Goal: Transaction & Acquisition: Purchase product/service

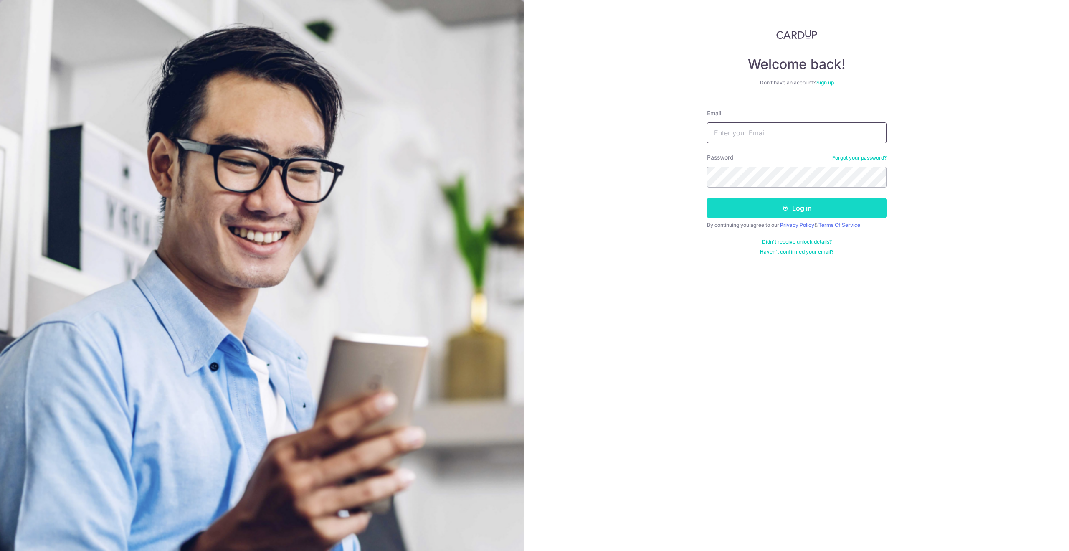
type input "[EMAIL_ADDRESS][DOMAIN_NAME]"
click at [785, 205] on icon "submit" at bounding box center [785, 208] width 7 height 7
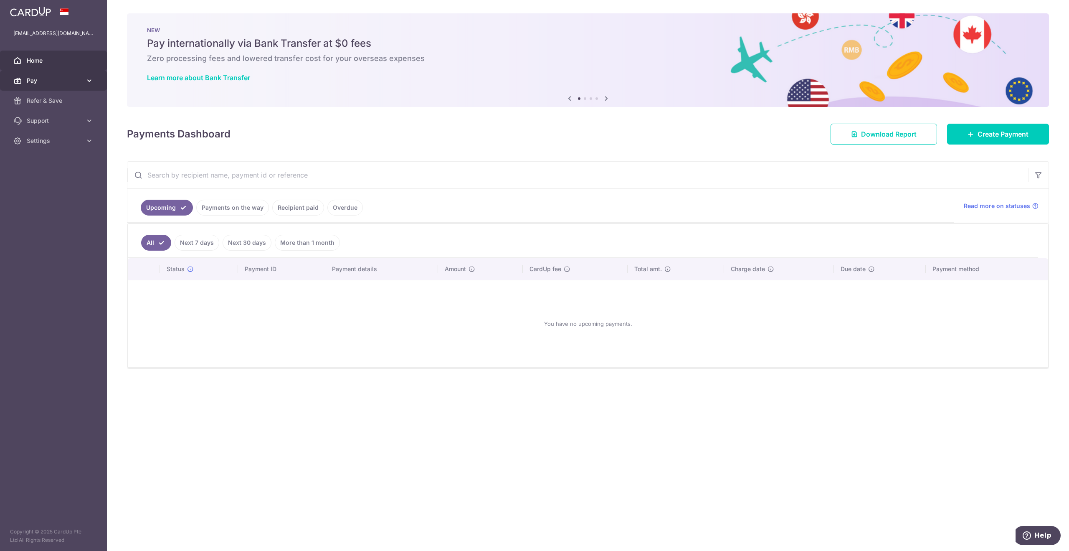
click at [63, 82] on span "Pay" at bounding box center [54, 80] width 55 height 8
click at [45, 117] on span "Recipients" at bounding box center [54, 121] width 55 height 8
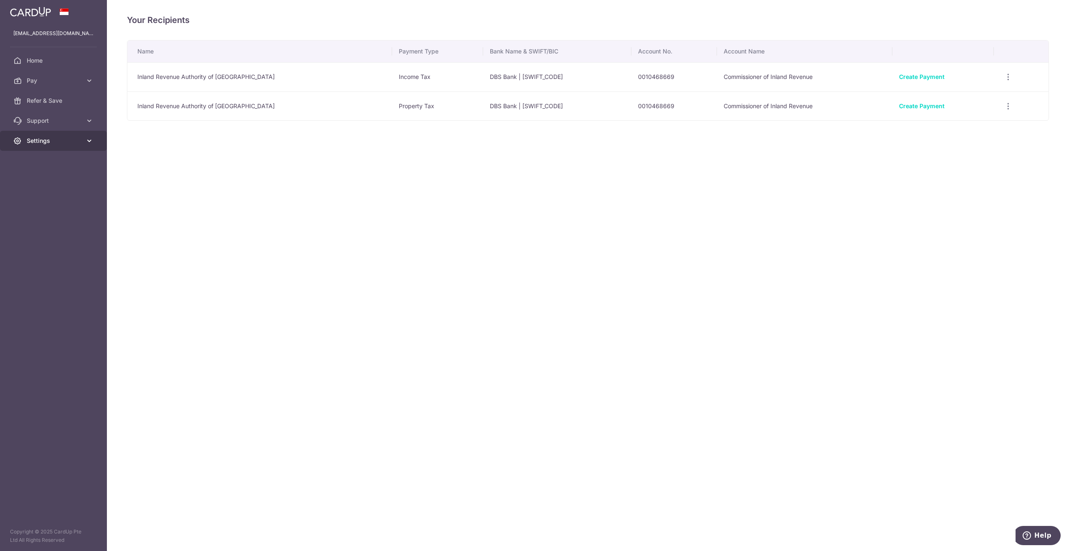
click at [86, 136] on link "Settings" at bounding box center [53, 141] width 107 height 20
click at [48, 158] on span "Account" at bounding box center [54, 161] width 55 height 8
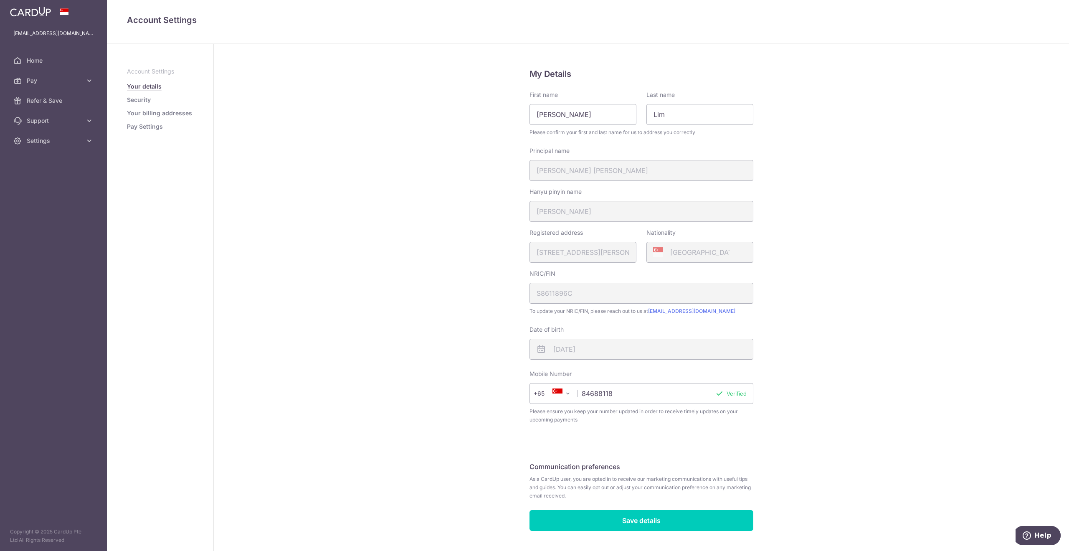
scroll to position [18, 0]
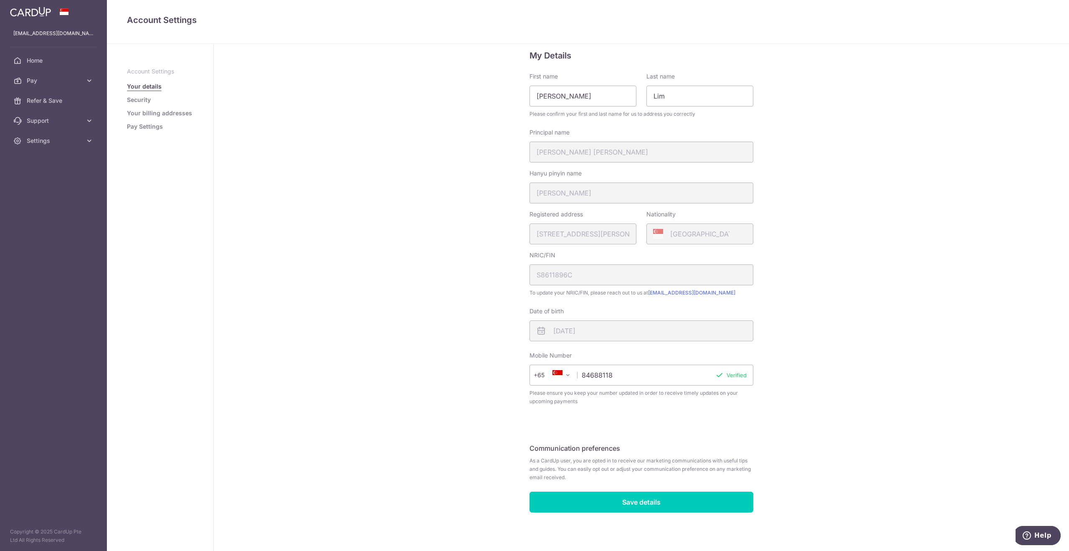
click at [150, 126] on link "Pay Settings" at bounding box center [145, 126] width 36 height 8
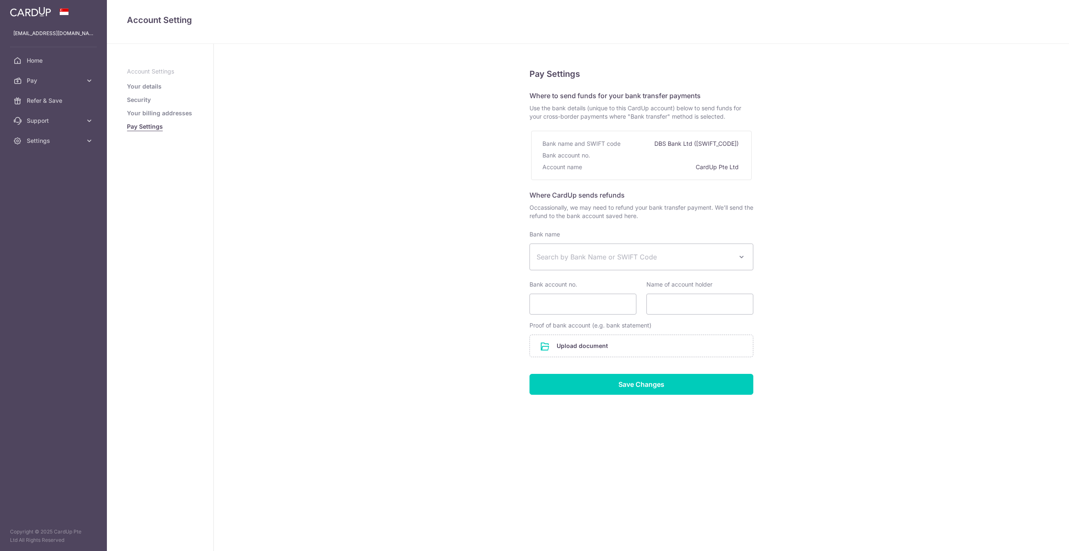
select select
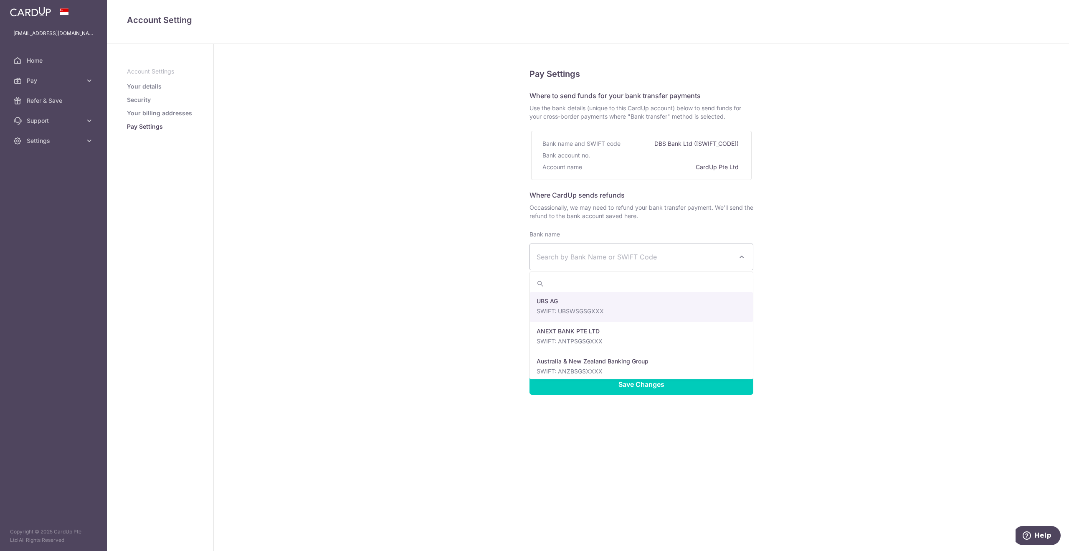
click at [683, 257] on span "Search by Bank Name or SWIFT Code" at bounding box center [635, 257] width 196 height 10
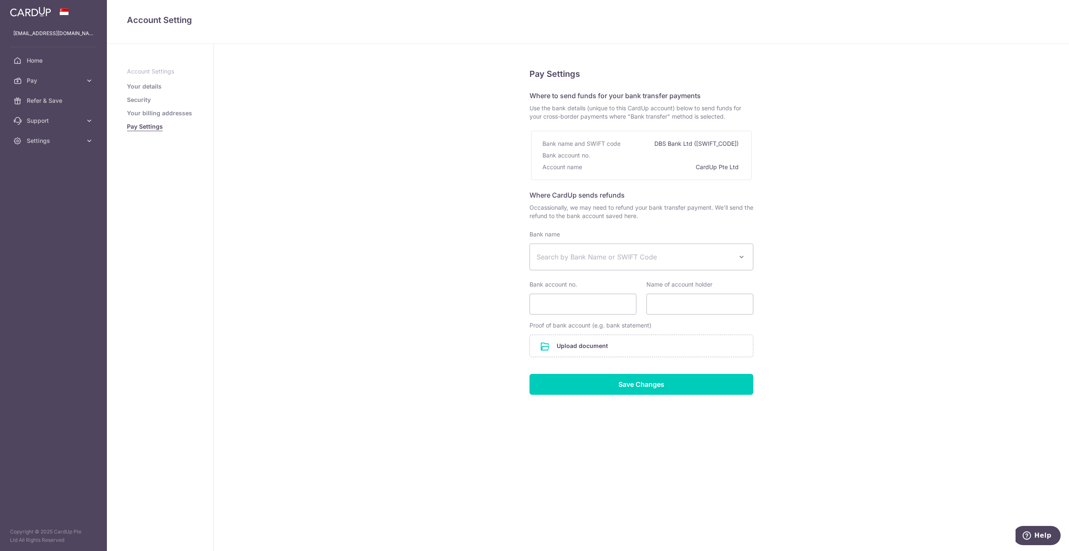
drag, startPoint x: 531, startPoint y: 108, endPoint x: 733, endPoint y: 119, distance: 202.1
click at [733, 119] on span "Use the bank details (unique to this CardUp account) below to send funds for yo…" at bounding box center [642, 112] width 224 height 17
click at [41, 59] on span "Home" at bounding box center [54, 60] width 55 height 8
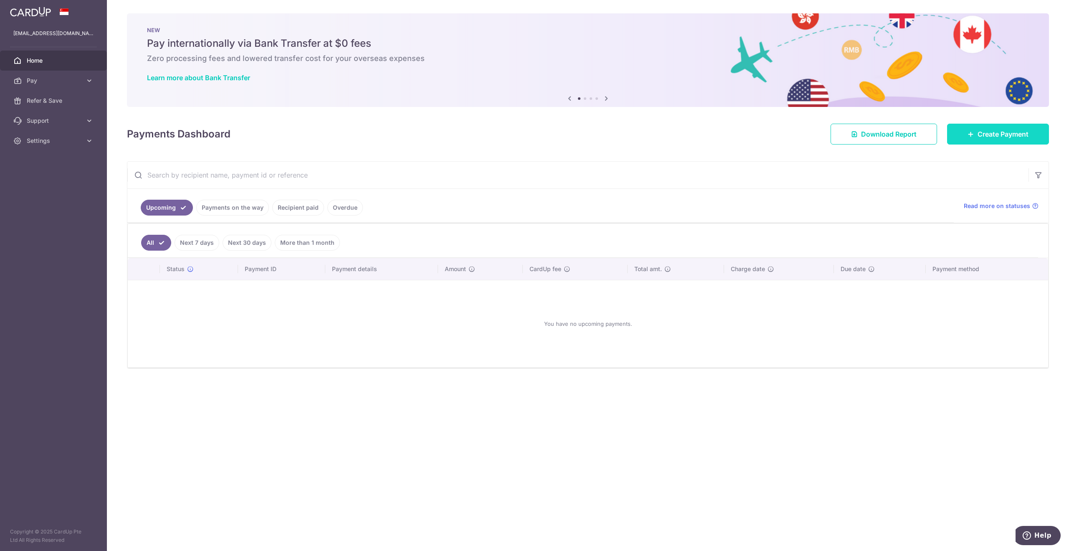
click at [1000, 134] on span "Create Payment" at bounding box center [1003, 134] width 51 height 10
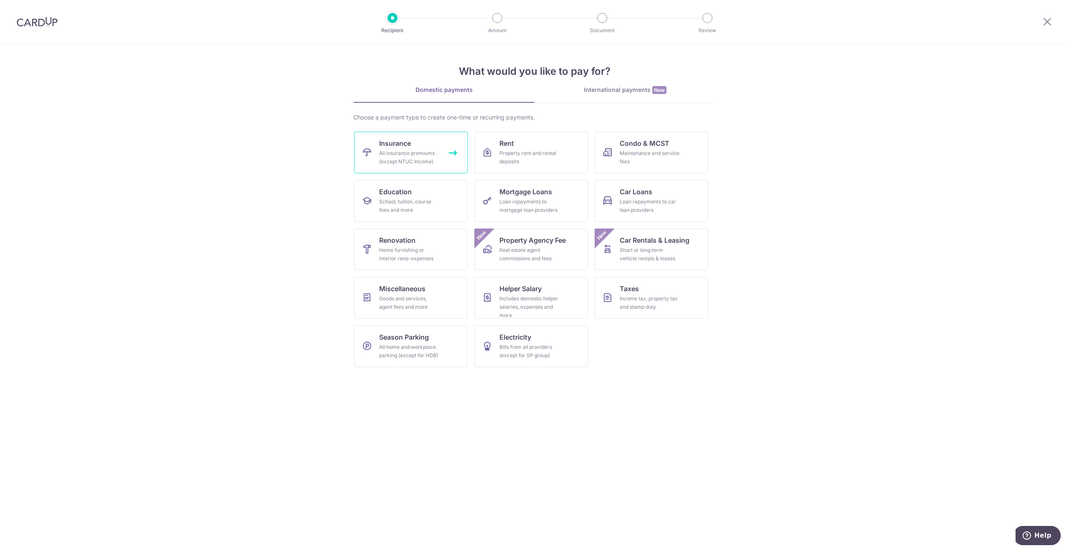
click at [416, 156] on div "All insurance premiums (except NTUC Income)" at bounding box center [409, 157] width 60 height 17
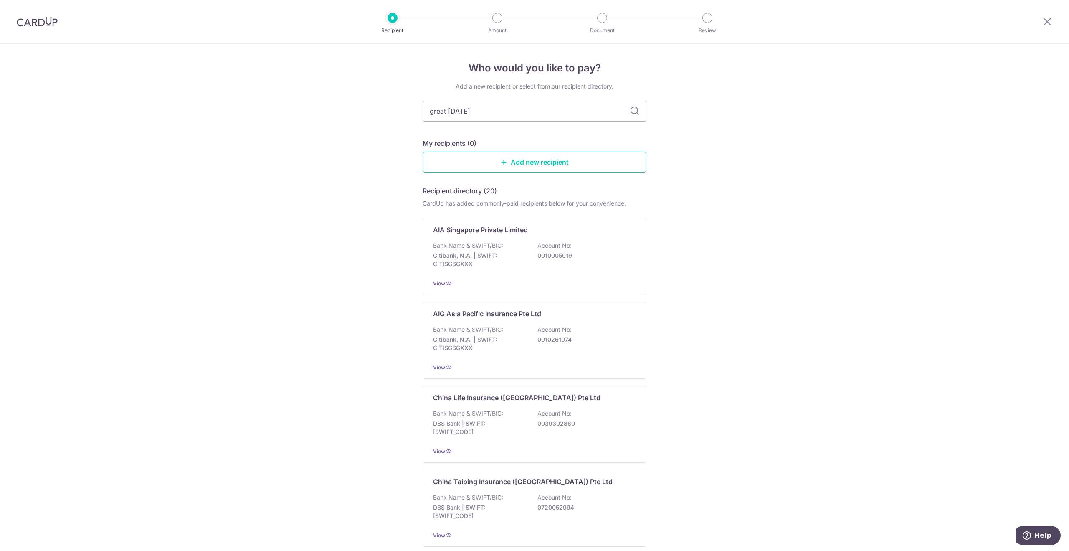
type input "great eastern"
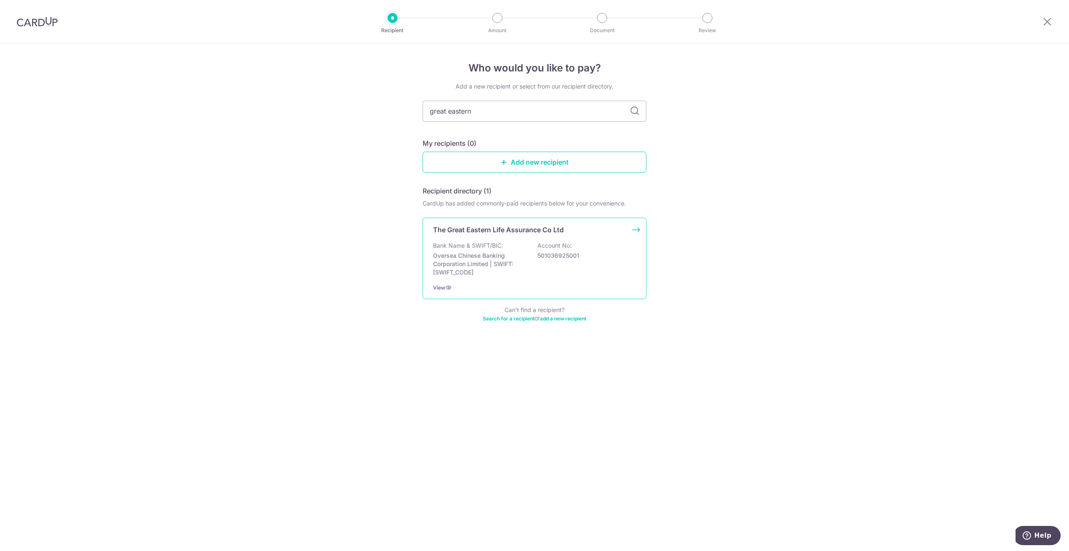
click at [509, 249] on div "Bank Name & SWIFT/BIC: Oversea Chinese Banking Corporation Limited | SWIFT: OCB…" at bounding box center [534, 258] width 203 height 35
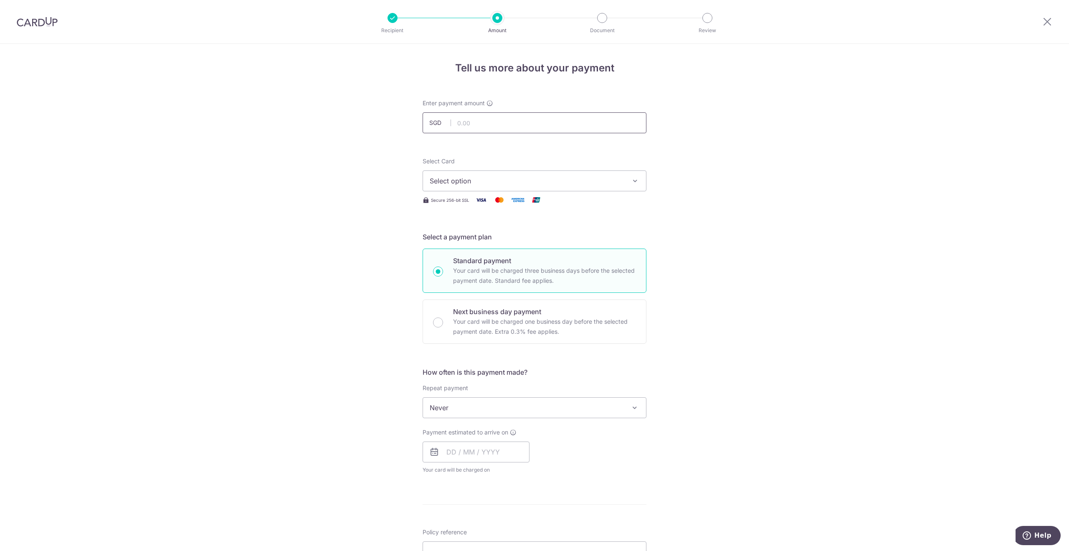
click at [467, 123] on input "text" at bounding box center [535, 122] width 224 height 21
type input "1,754.75"
click at [552, 179] on span "Select option" at bounding box center [527, 181] width 195 height 10
click at [459, 203] on span "Add credit card" at bounding box center [542, 204] width 195 height 8
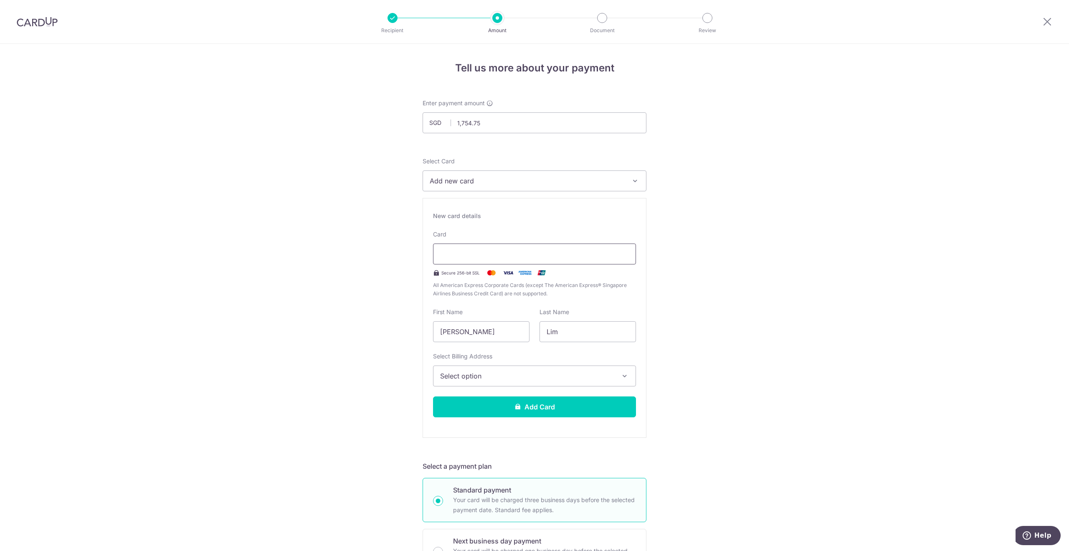
click at [464, 249] on iframe at bounding box center [534, 254] width 189 height 10
type input "09 / 2031"
click at [488, 377] on span "Select option" at bounding box center [527, 376] width 174 height 10
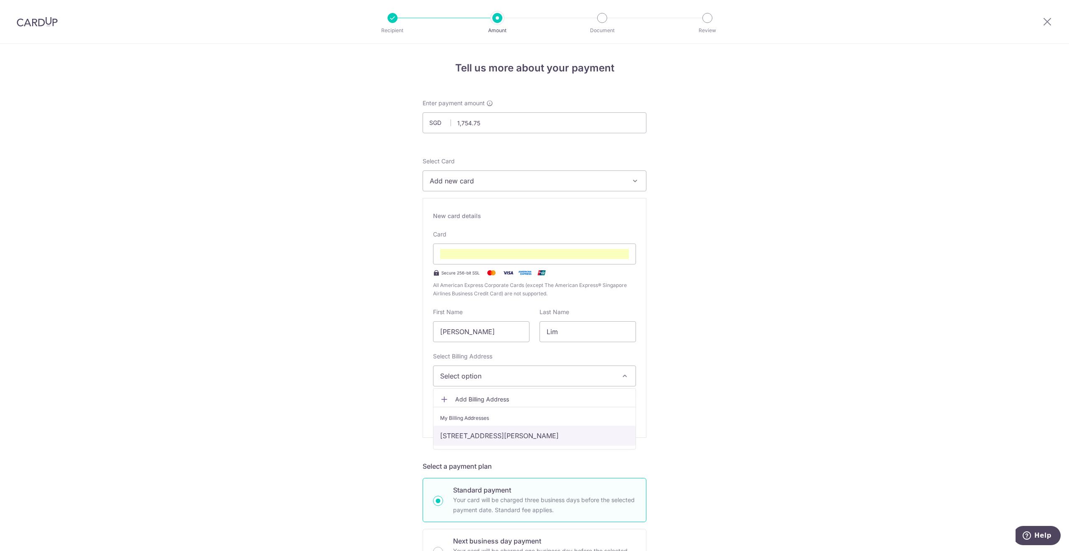
click at [493, 434] on link "28 Wilkinson Road, Singapore, Singapore, Singapore-436687" at bounding box center [535, 436] width 202 height 20
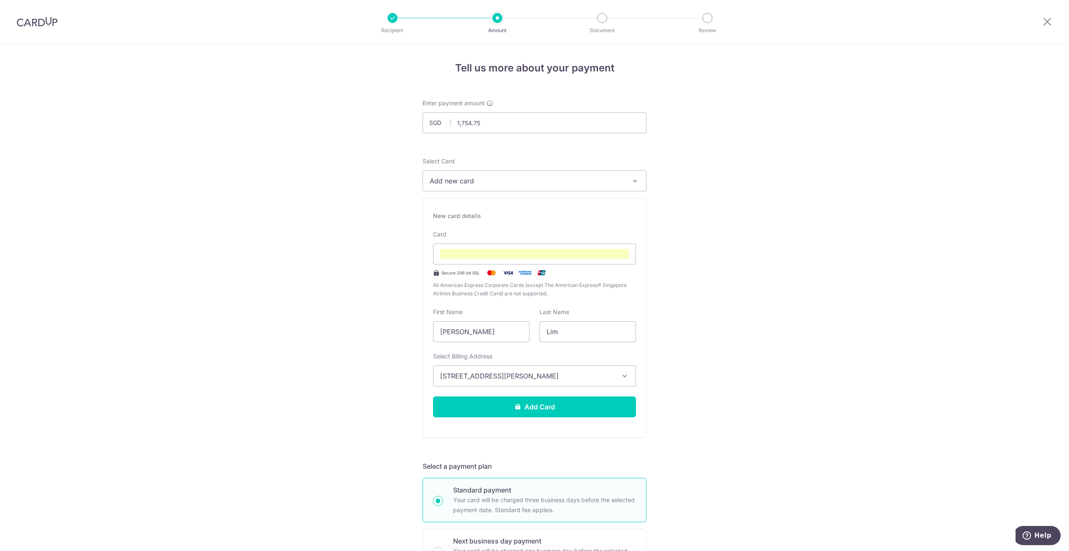
click at [362, 321] on div "Tell us more about your payment Enter payment amount SGD 1,754.75 1754.75 Selec…" at bounding box center [534, 548] width 1069 height 1008
click at [539, 403] on button "Add Card" at bounding box center [534, 406] width 203 height 21
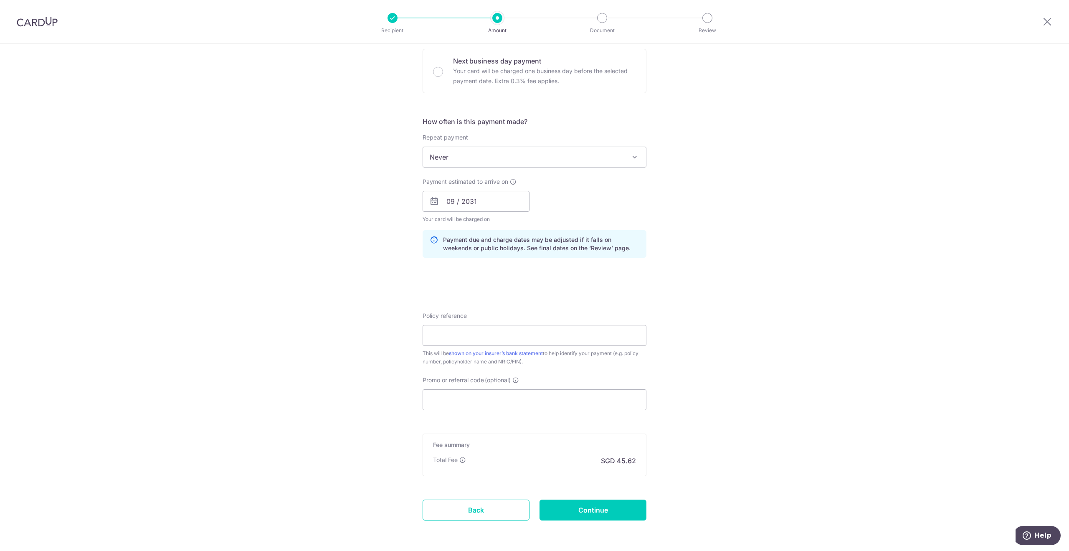
scroll to position [281, 0]
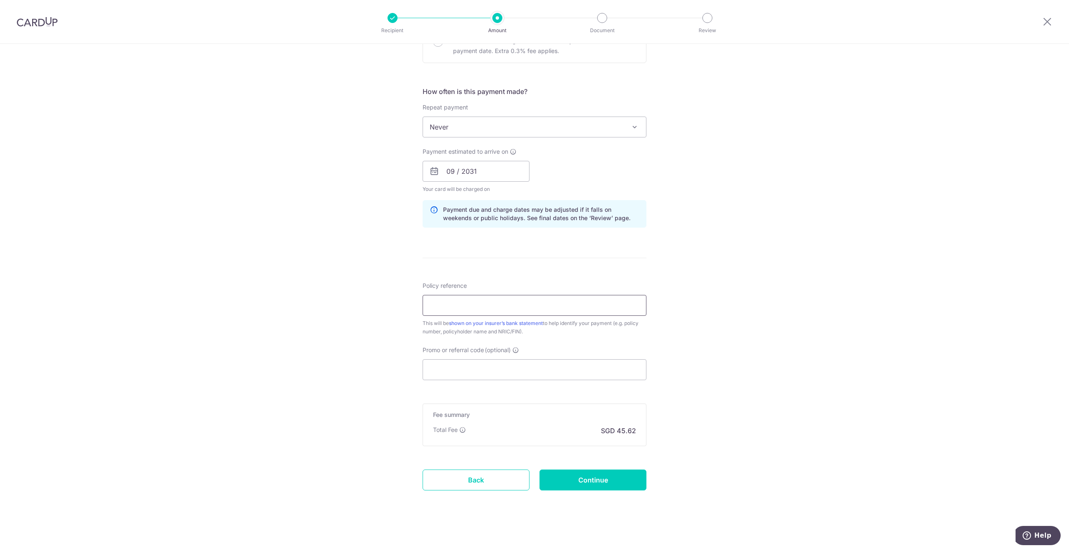
click at [428, 298] on input "Policy reference" at bounding box center [535, 305] width 224 height 21
type input "0202280903"
click at [375, 341] on div "Tell us more about your payment Enter payment amount SGD 1,754.75 1754.75 Card …" at bounding box center [534, 158] width 1069 height 790
click at [488, 369] on input "Promo or referral code (optional)" at bounding box center [535, 369] width 224 height 21
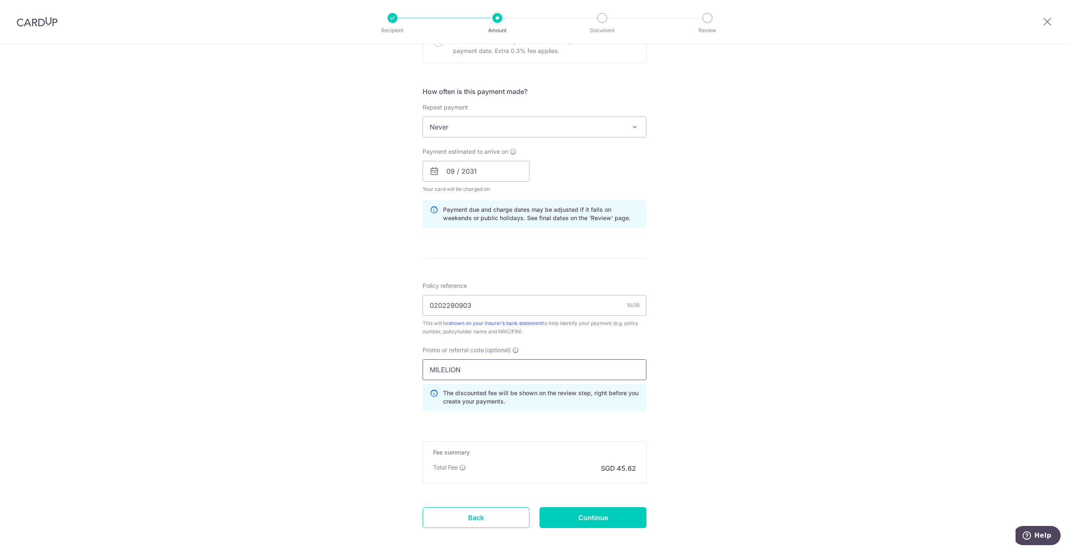
type input "MILELION"
click at [333, 350] on div "Tell us more about your payment Enter payment amount SGD 1,754.75 1754.75 Card …" at bounding box center [534, 176] width 1069 height 827
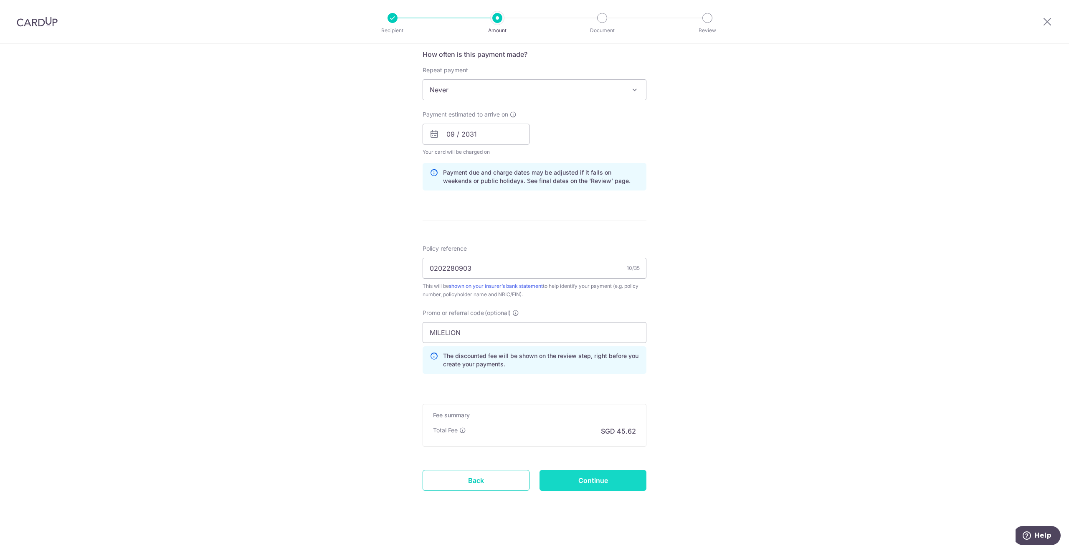
click at [597, 478] on input "Continue" at bounding box center [593, 480] width 107 height 21
type input "Create Schedule"
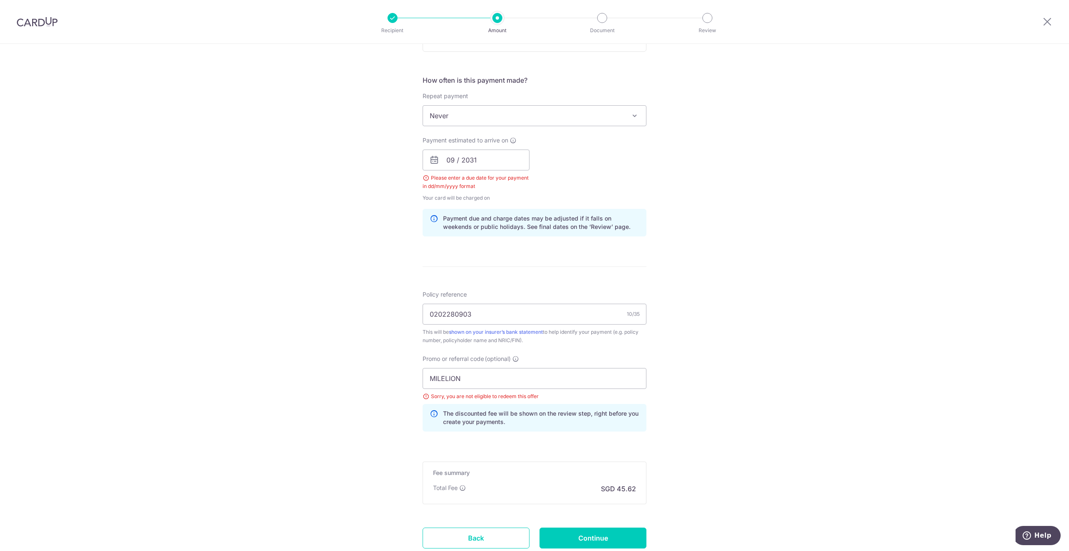
scroll to position [266, 0]
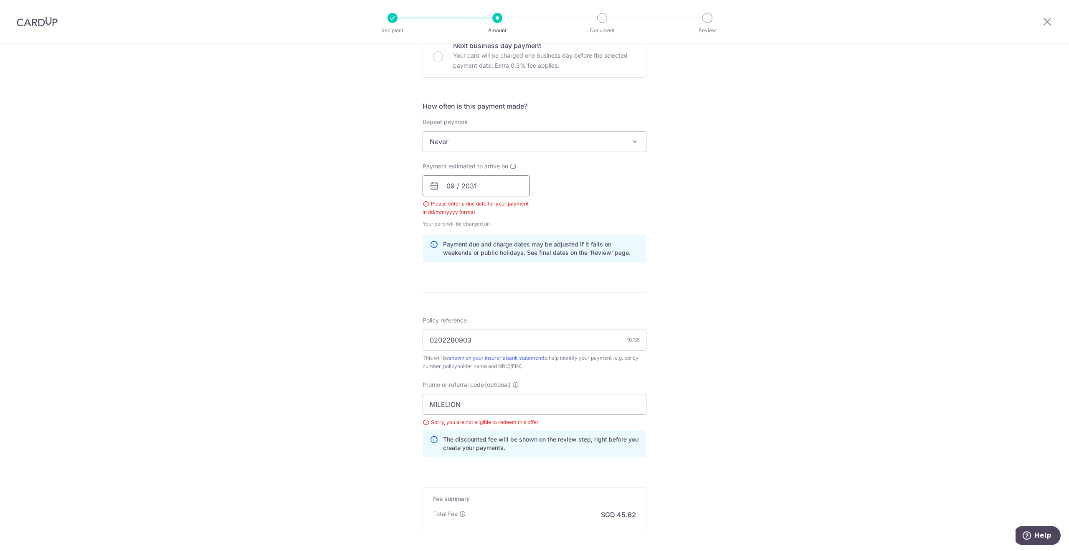
click at [454, 182] on input "09 / 2031" at bounding box center [476, 185] width 107 height 21
click at [538, 207] on link "Next" at bounding box center [541, 208] width 10 height 10
click at [472, 264] on link "7" at bounding box center [473, 261] width 13 height 13
type input "07/10/2025"
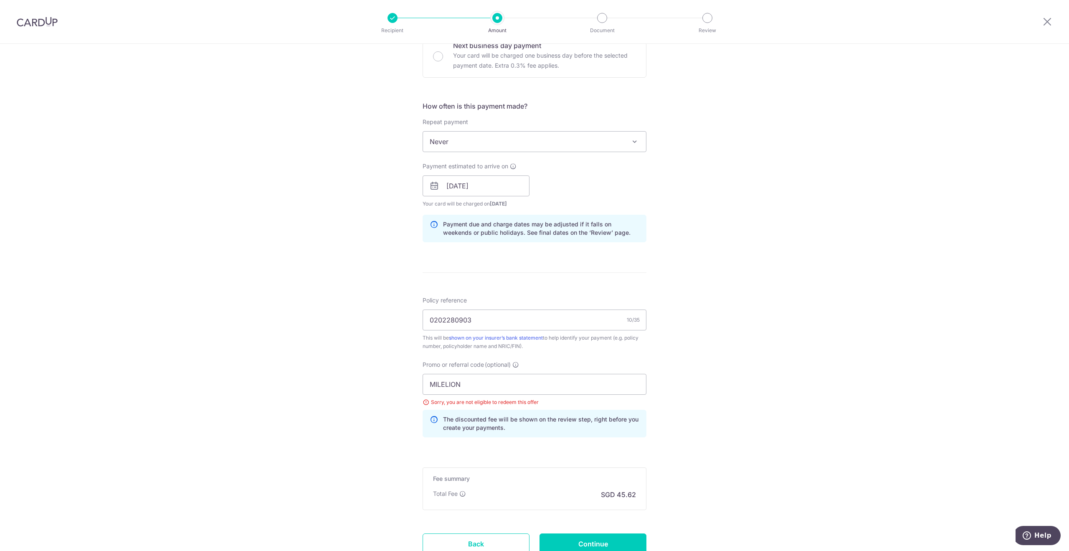
click at [330, 292] on div "Tell us more about your payment Enter payment amount SGD 1,754.75 1754.75 Selec…" at bounding box center [534, 197] width 1069 height 839
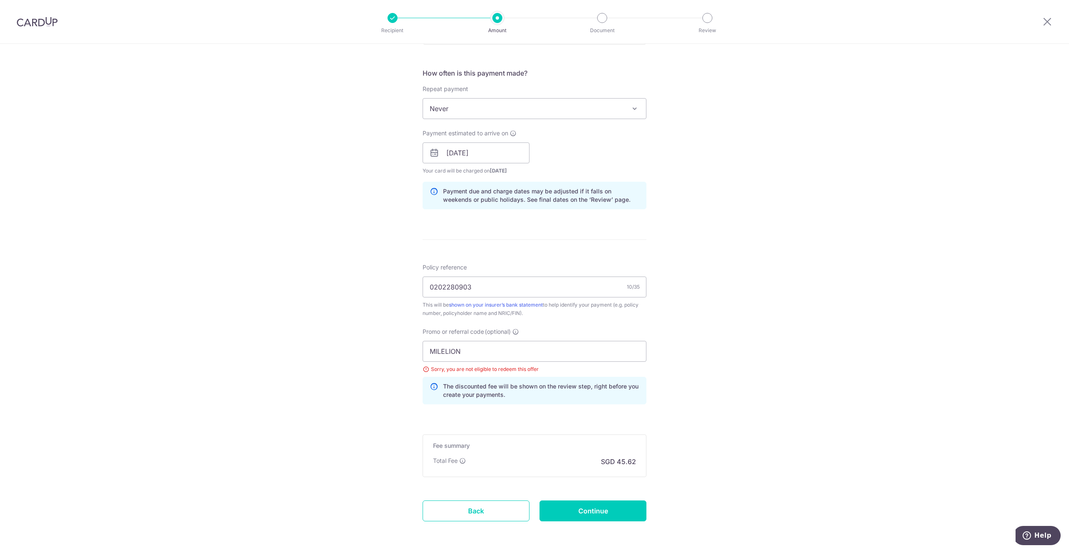
scroll to position [330, 0]
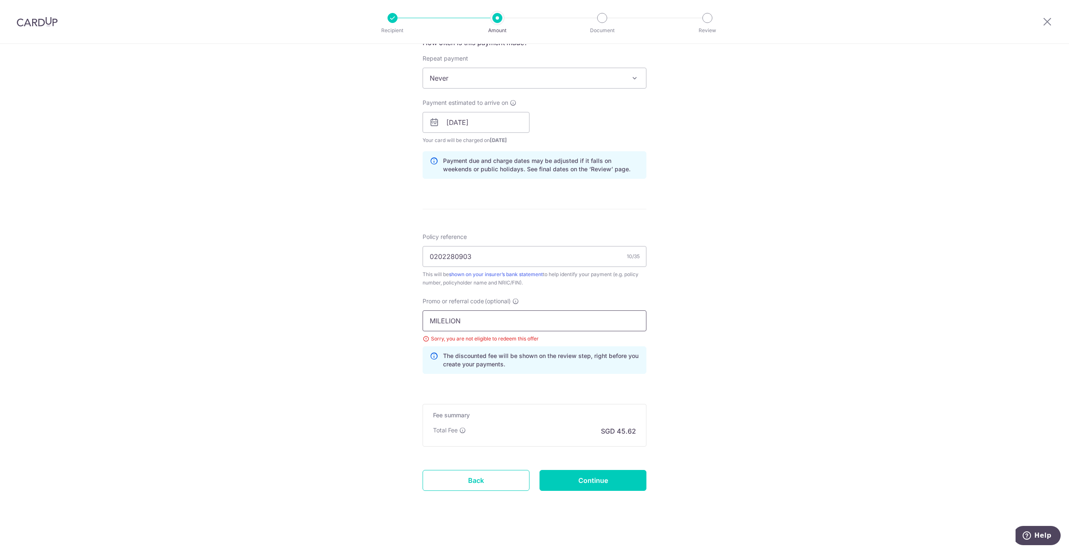
drag, startPoint x: 476, startPoint y: 323, endPoint x: 322, endPoint y: 320, distance: 154.6
click at [331, 320] on div "Tell us more about your payment Enter payment amount SGD 1,754.75 1754.75 Selec…" at bounding box center [534, 133] width 1069 height 839
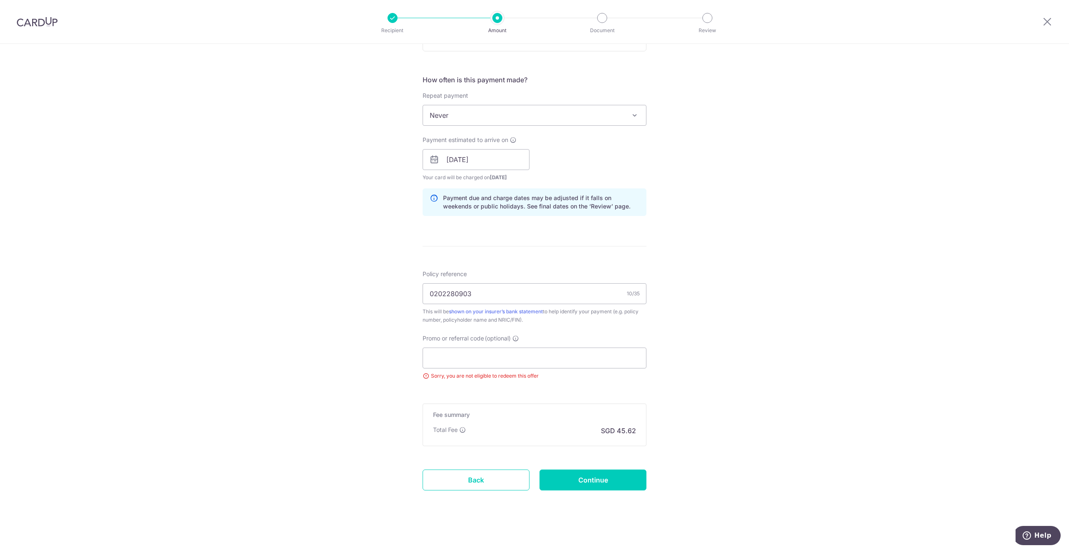
click at [286, 360] on div "Tell us more about your payment Enter payment amount SGD 1,754.75 1754.75 Selec…" at bounding box center [534, 152] width 1069 height 802
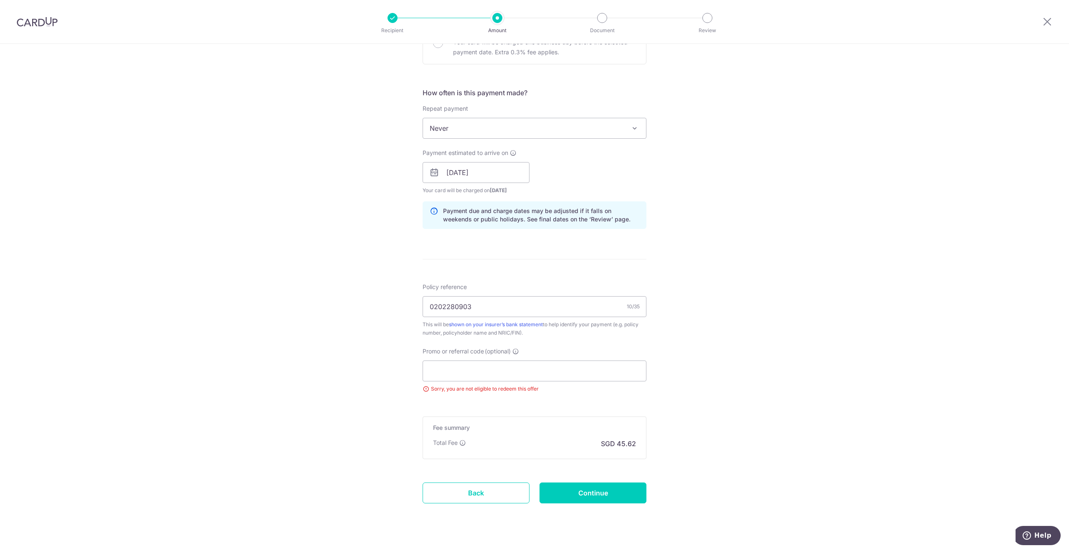
scroll to position [292, 0]
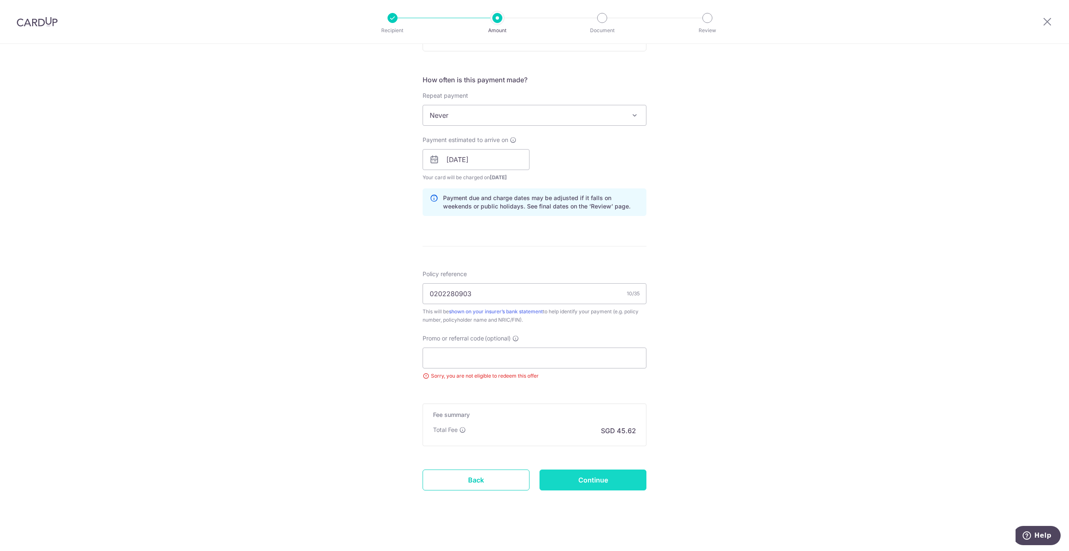
click at [615, 476] on input "Continue" at bounding box center [593, 480] width 107 height 21
type input "Create Schedule"
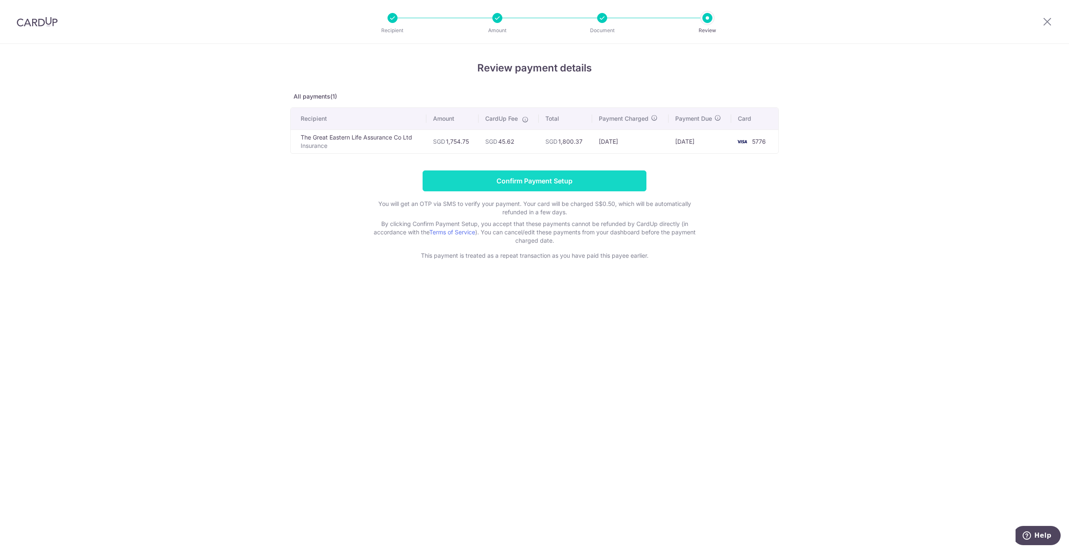
click at [545, 180] on input "Confirm Payment Setup" at bounding box center [535, 180] width 224 height 21
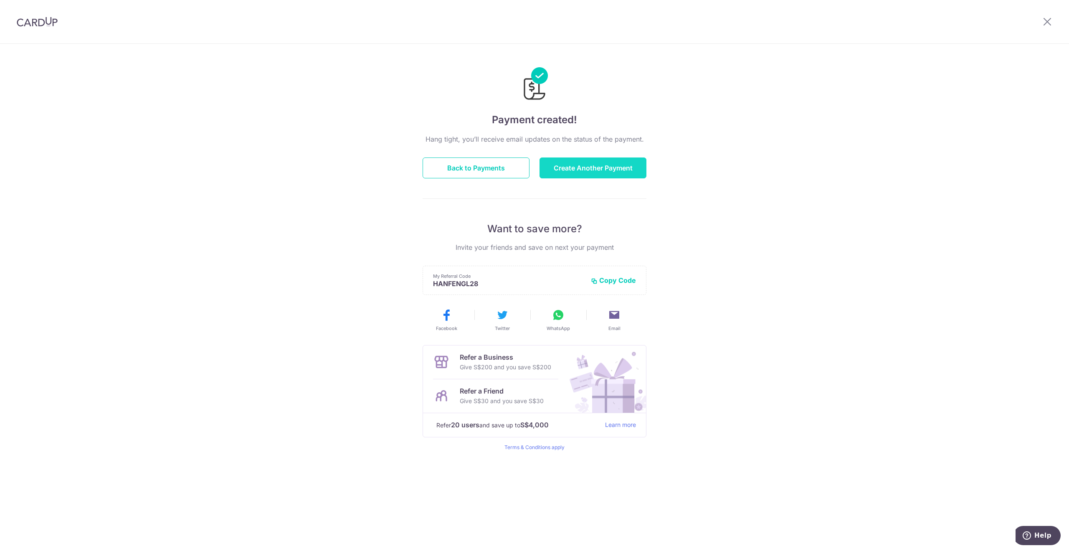
click at [583, 171] on button "Create Another Payment" at bounding box center [593, 167] width 107 height 21
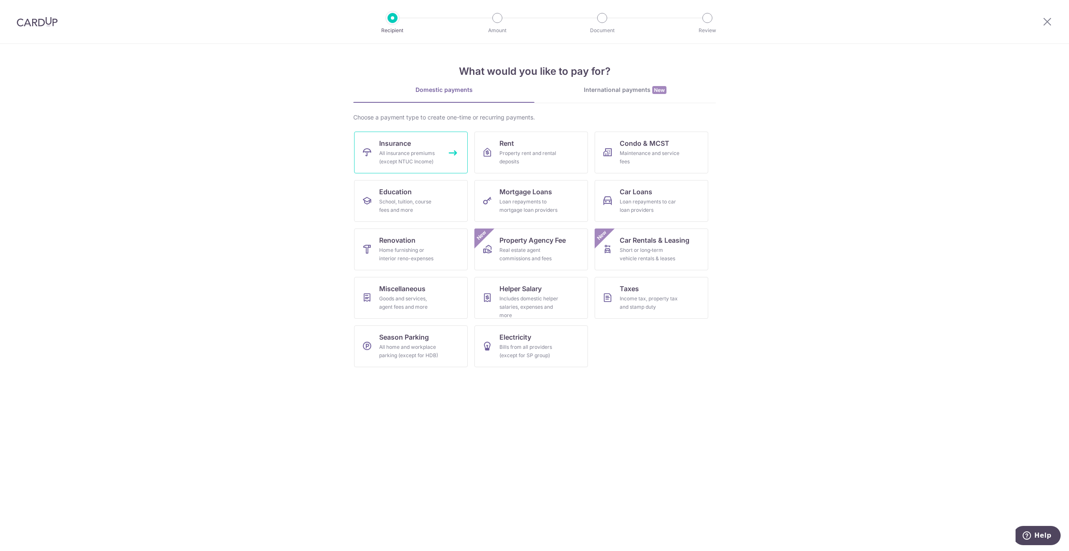
click at [401, 155] on div "All insurance premiums (except NTUC Income)" at bounding box center [409, 157] width 60 height 17
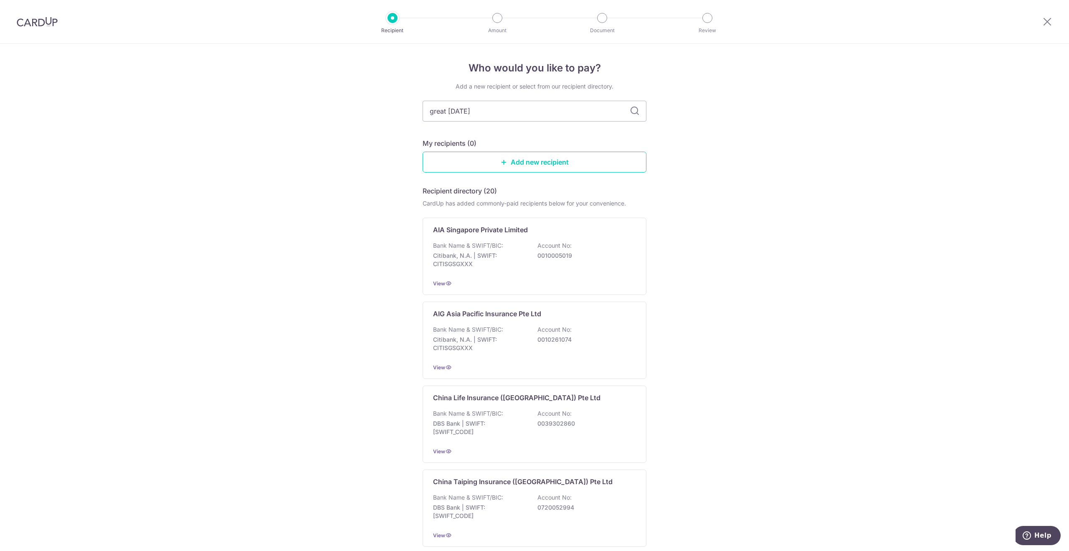
type input "great eastern"
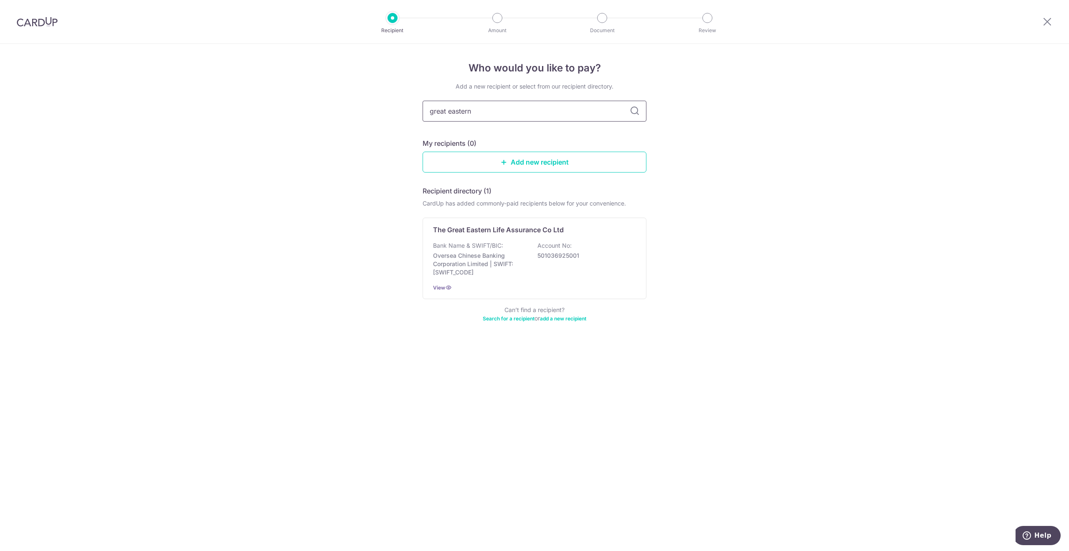
click at [629, 112] on input "great eastern" at bounding box center [535, 111] width 224 height 21
click at [448, 290] on icon at bounding box center [448, 287] width 7 height 7
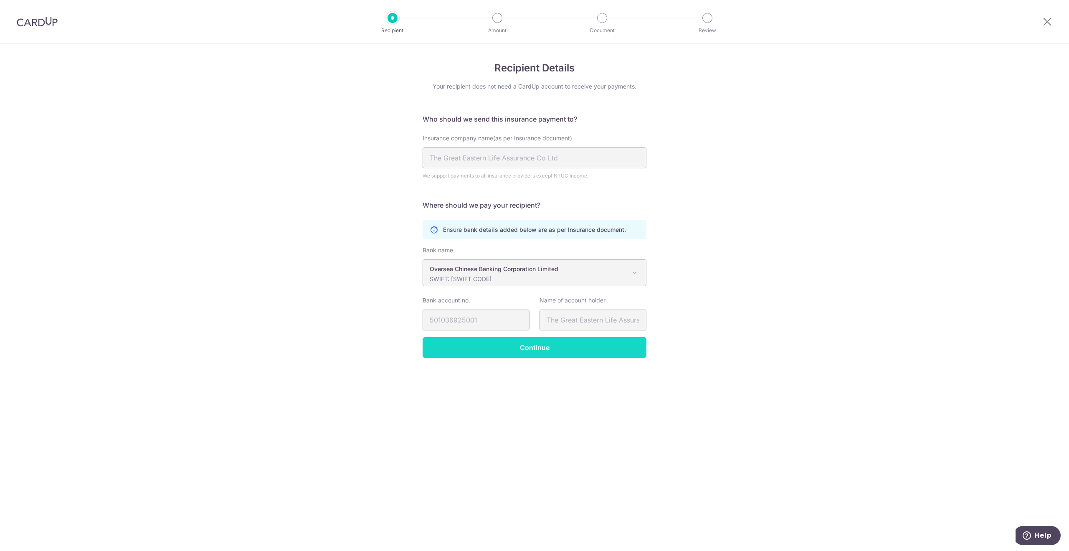
click at [475, 343] on input "Continue" at bounding box center [535, 347] width 224 height 21
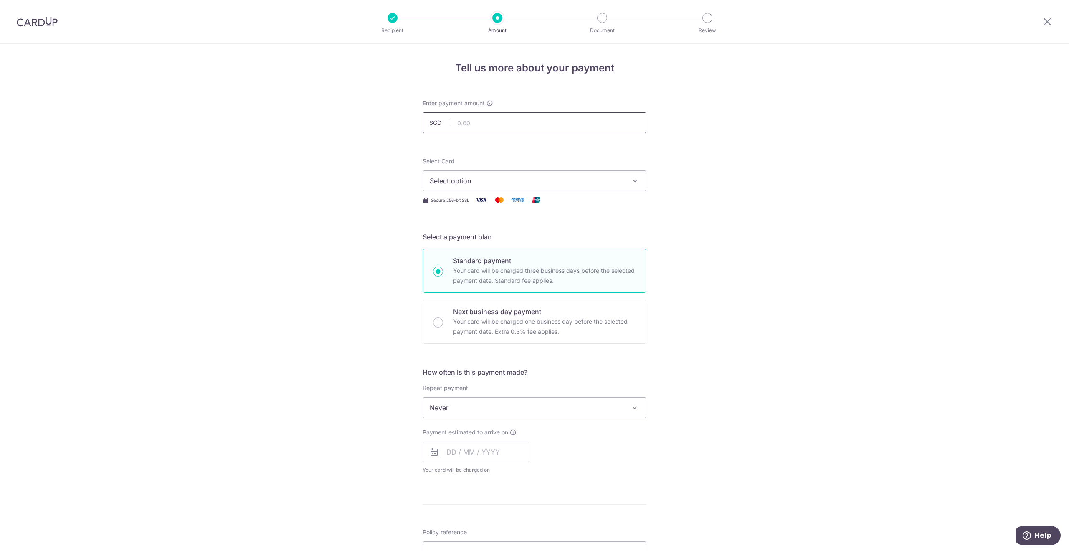
click at [457, 124] on input "text" at bounding box center [535, 122] width 224 height 21
type input "6,041.80"
click at [449, 180] on span "Select option" at bounding box center [527, 181] width 195 height 10
click at [475, 259] on span "**** 5776" at bounding box center [465, 261] width 31 height 10
click at [451, 449] on input "text" at bounding box center [476, 452] width 107 height 21
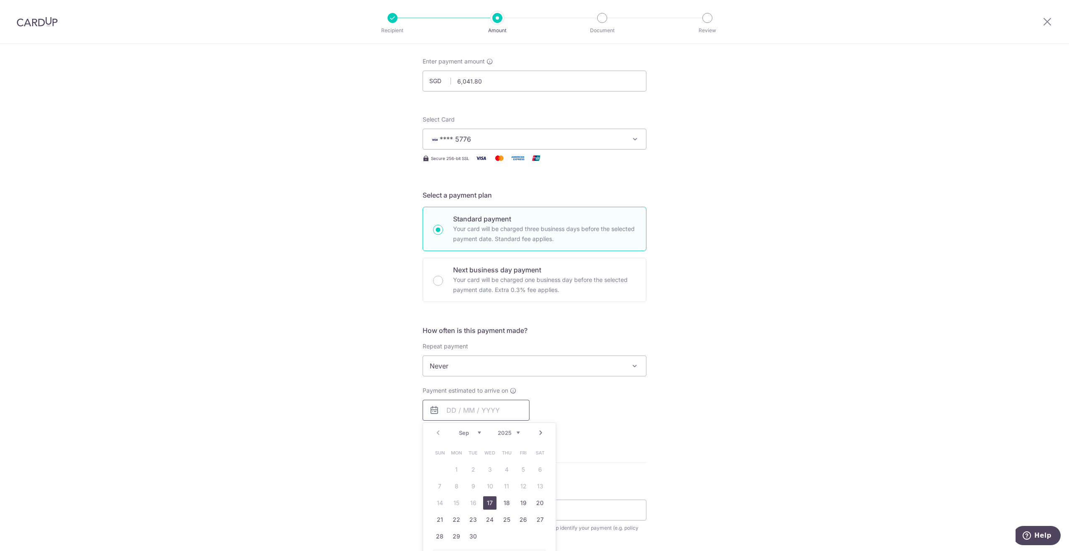
scroll to position [125, 0]
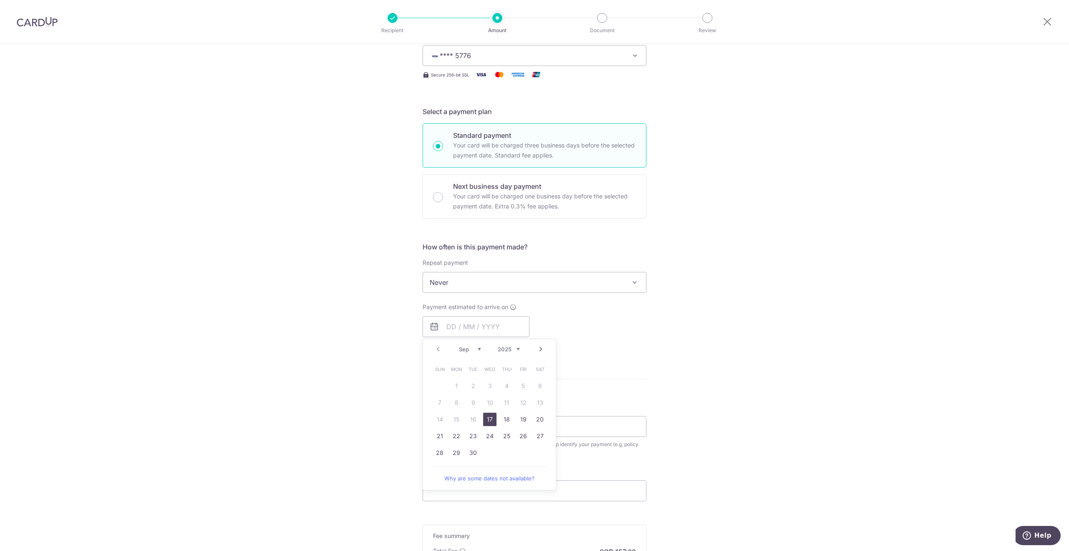
click at [711, 362] on div "Tell us more about your payment Enter payment amount SGD 6,041.80 6041.80 Selec…" at bounding box center [534, 297] width 1069 height 756
click at [449, 325] on input "text" at bounding box center [476, 326] width 107 height 21
click at [542, 345] on link "Next" at bounding box center [541, 349] width 10 height 10
click at [474, 398] on link "7" at bounding box center [473, 402] width 13 height 13
type input "07/10/2025"
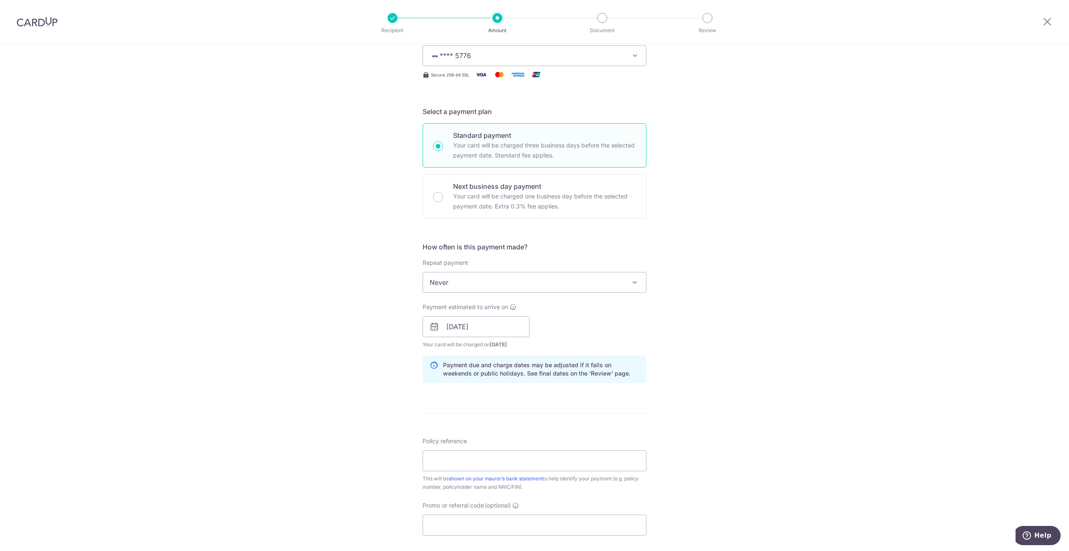
click at [382, 331] on div "Tell us more about your payment Enter payment amount SGD 6,041.80 6041.80 Selec…" at bounding box center [534, 314] width 1069 height 790
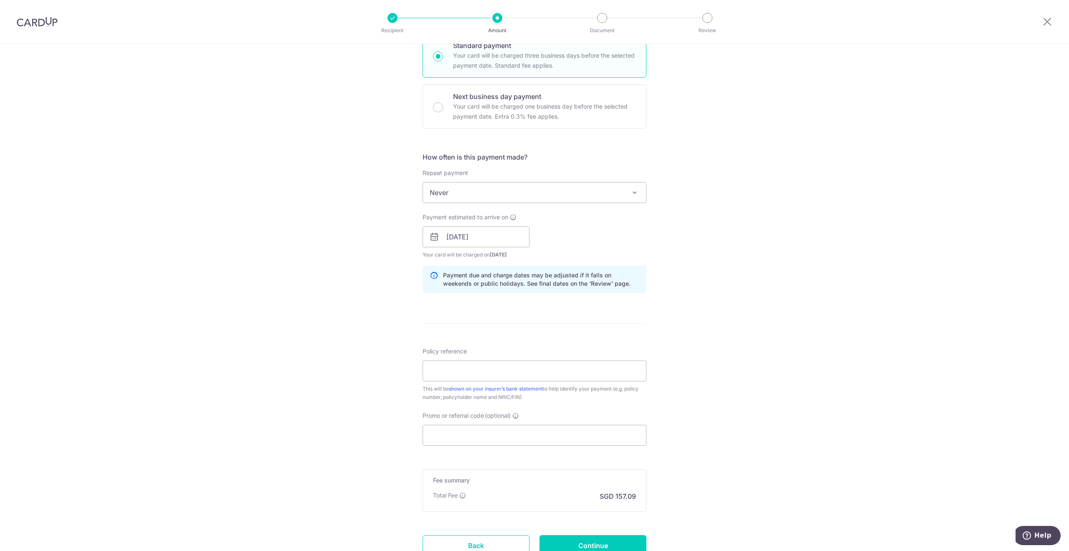
scroll to position [251, 0]
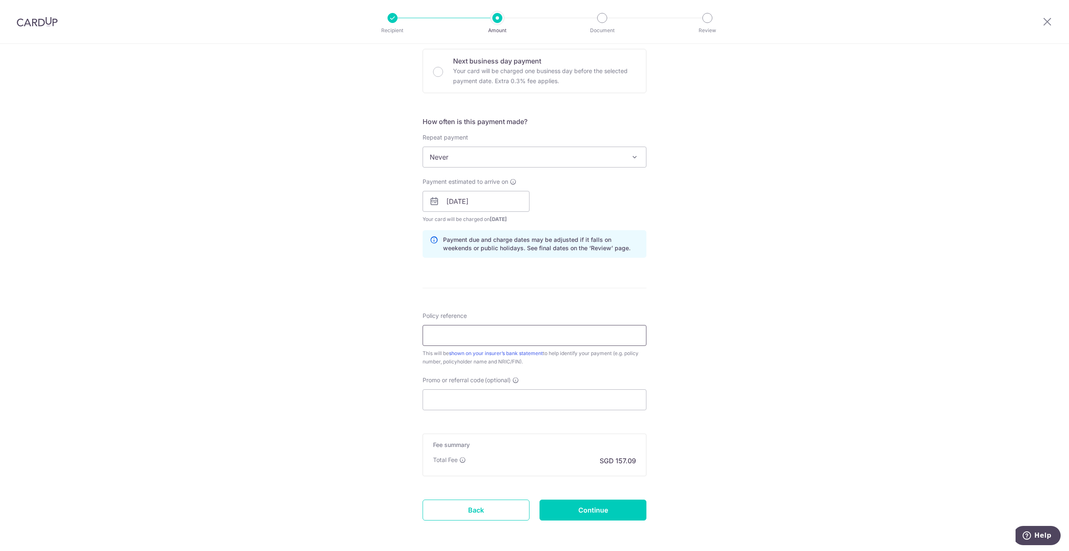
click at [430, 334] on input "Policy reference" at bounding box center [535, 335] width 224 height 21
paste input "0202280864"
type input "0202280864"
click at [383, 376] on div "Tell us more about your payment Enter payment amount SGD 6,041.80 6041.80 Selec…" at bounding box center [534, 188] width 1069 height 790
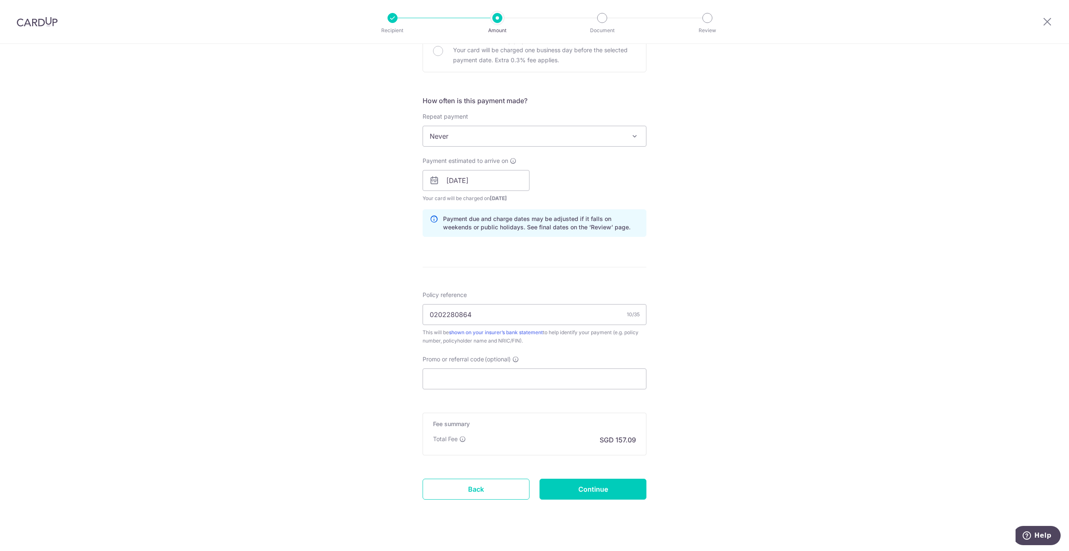
scroll to position [281, 0]
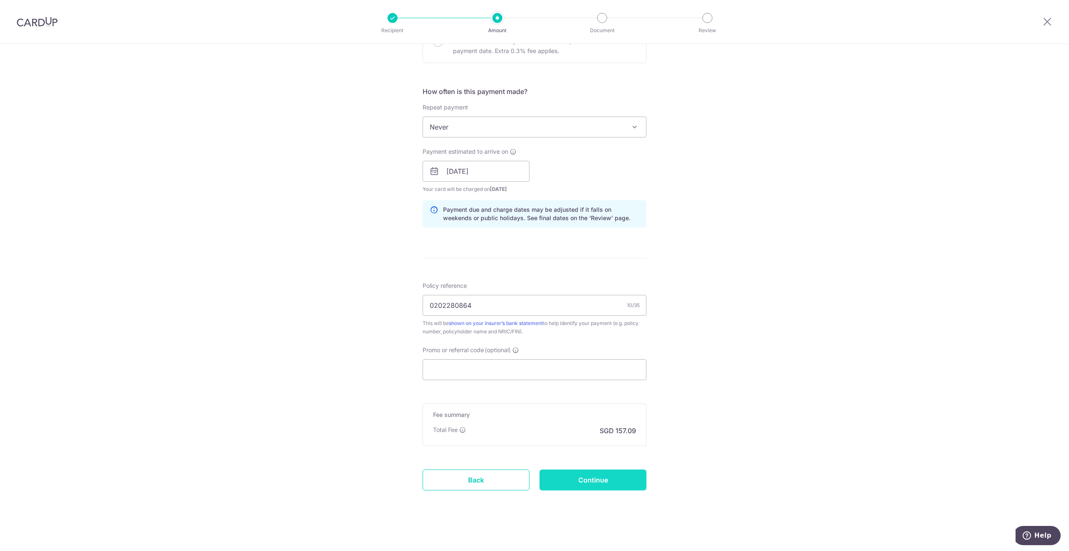
click at [580, 479] on input "Continue" at bounding box center [593, 480] width 107 height 21
type input "Create Schedule"
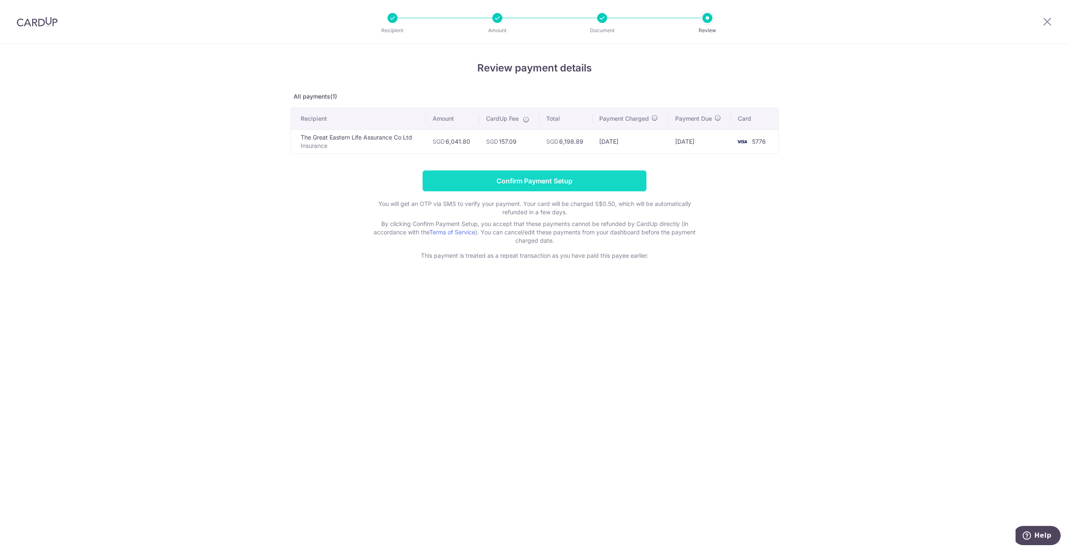
click at [537, 176] on input "Confirm Payment Setup" at bounding box center [535, 180] width 224 height 21
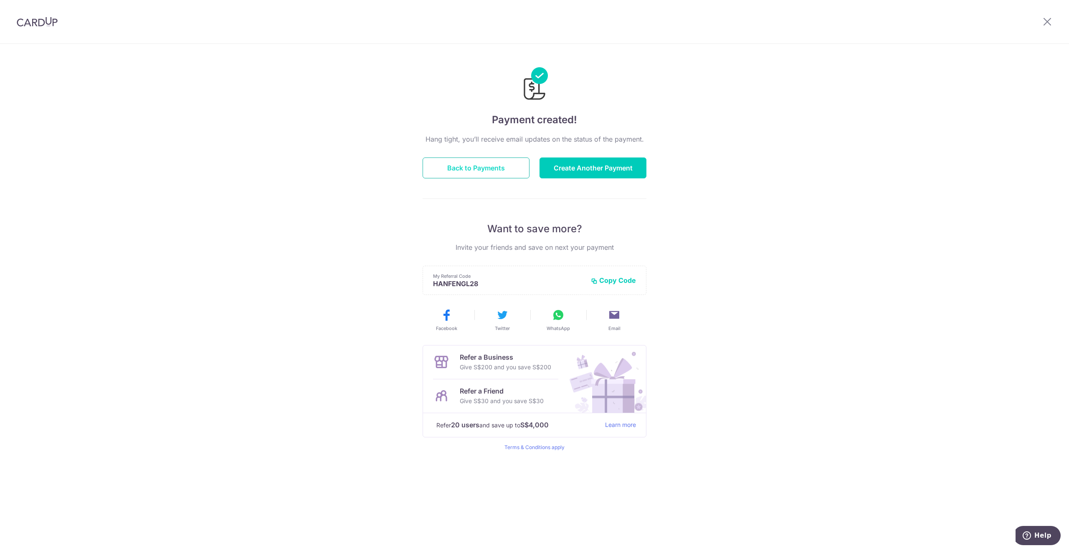
click at [488, 170] on button "Back to Payments" at bounding box center [476, 167] width 107 height 21
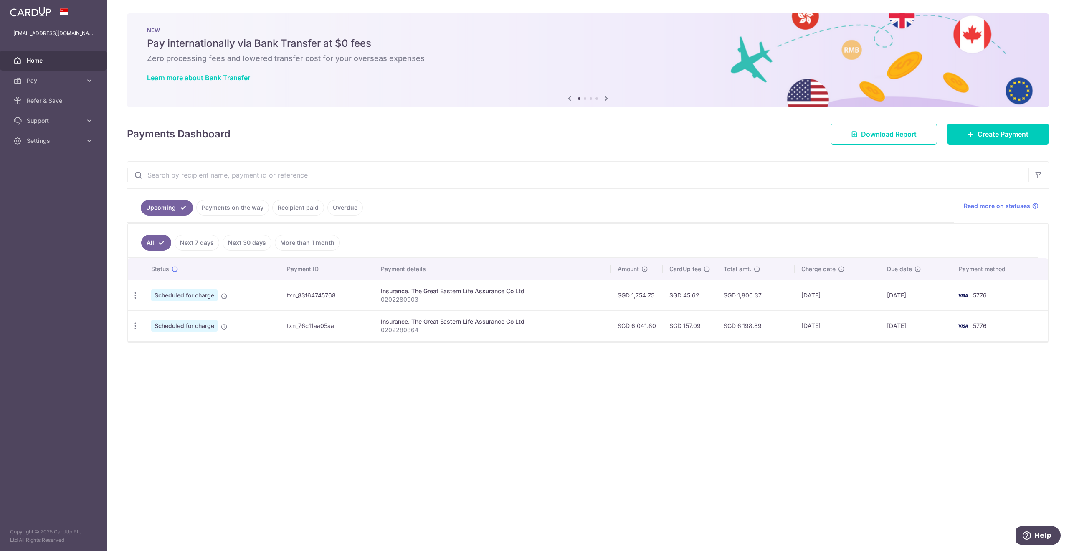
click at [246, 205] on link "Payments on the way" at bounding box center [232, 208] width 73 height 16
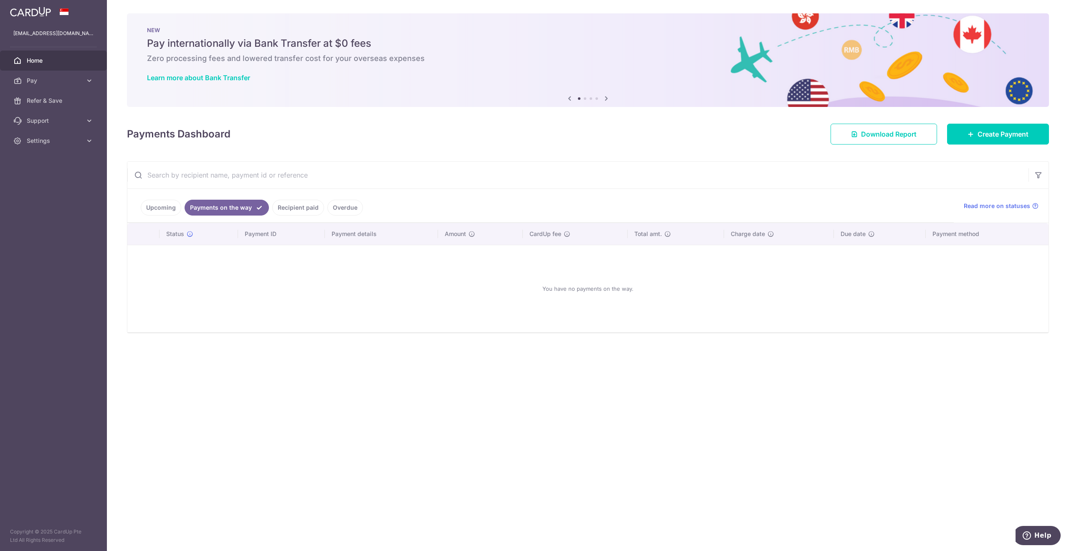
click at [165, 205] on link "Upcoming" at bounding box center [161, 208] width 41 height 16
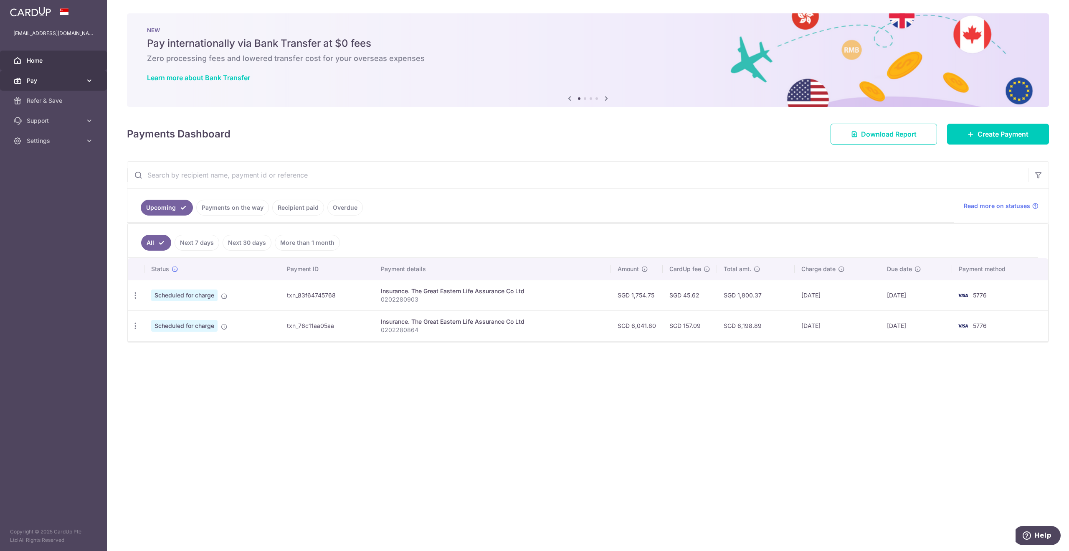
click at [89, 81] on icon at bounding box center [89, 80] width 8 height 8
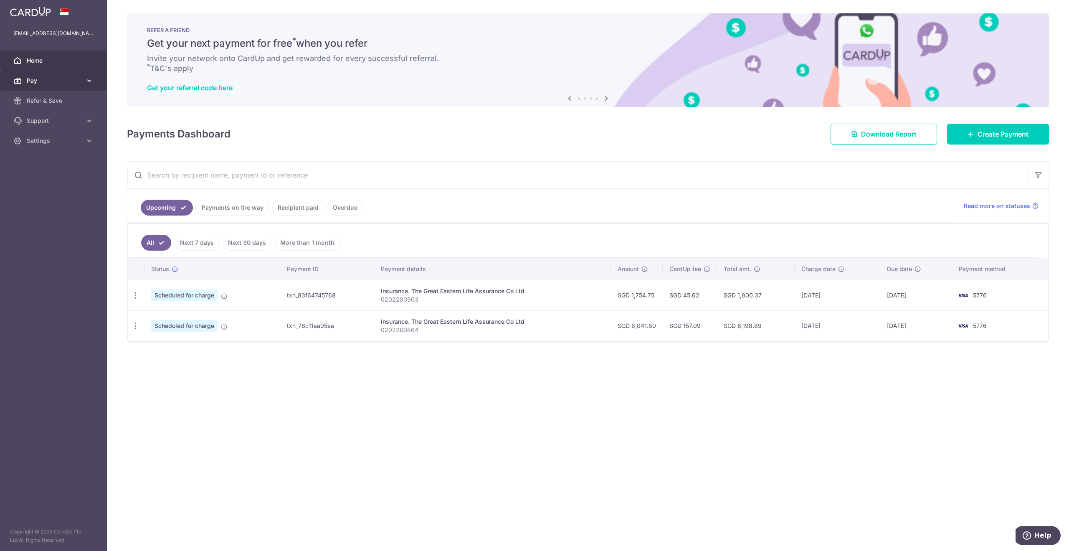
click at [76, 84] on span "Pay" at bounding box center [54, 80] width 55 height 8
click at [64, 100] on span "Payments" at bounding box center [54, 100] width 55 height 8
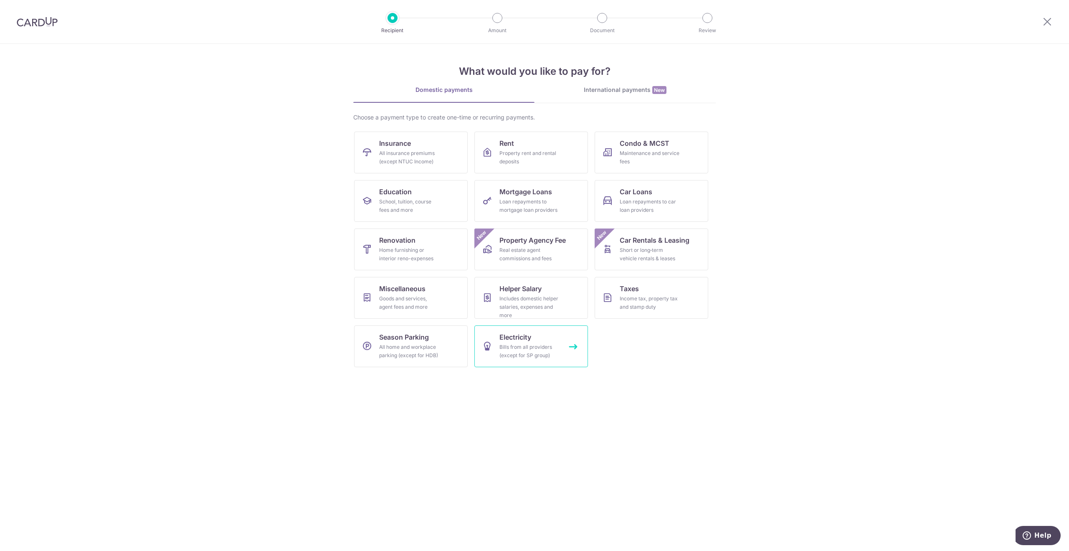
click at [548, 357] on div "Bills from all providers (except for SP group)" at bounding box center [530, 351] width 60 height 17
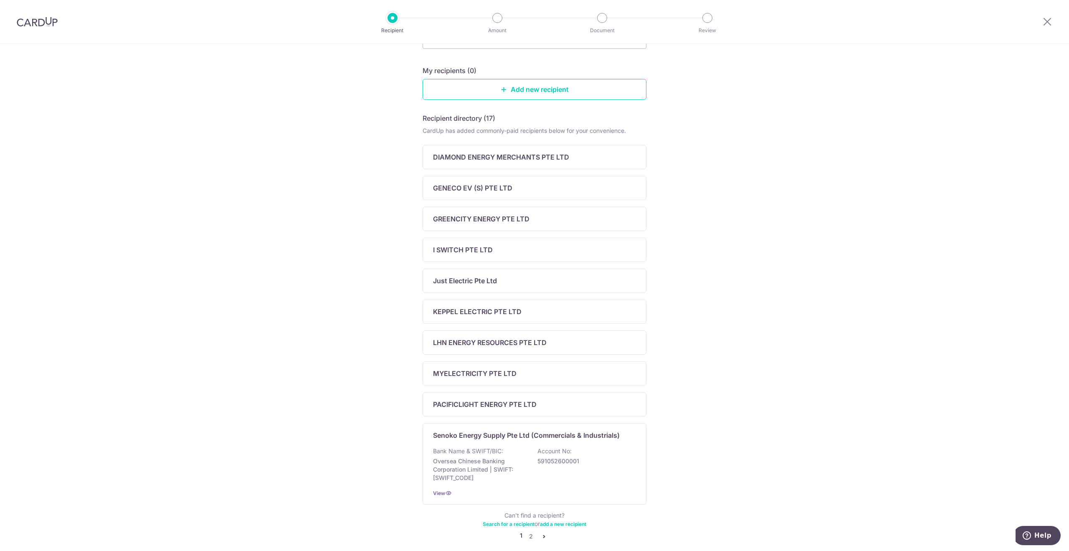
scroll to position [109, 0]
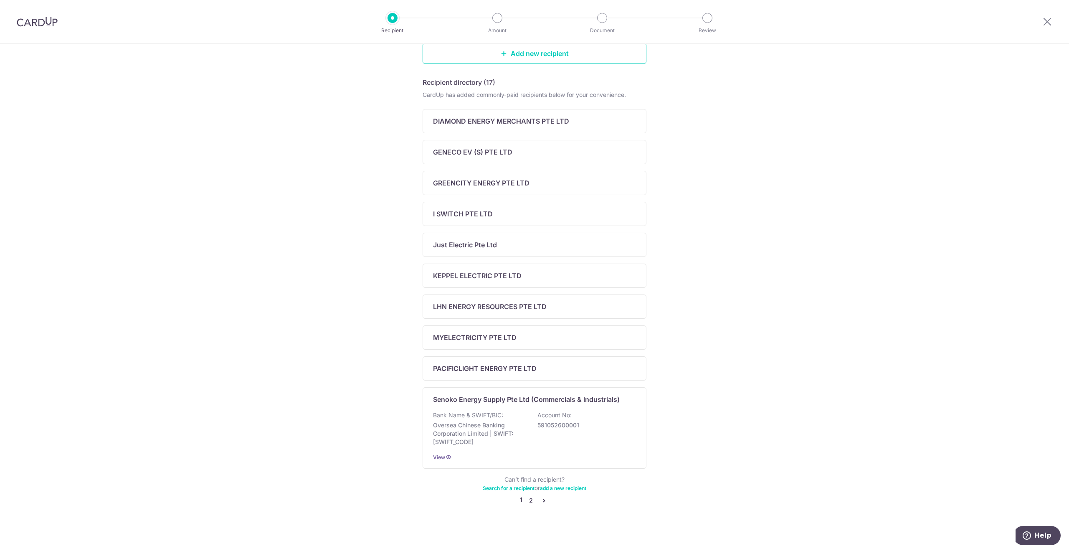
click at [526, 497] on link "2" at bounding box center [531, 500] width 10 height 10
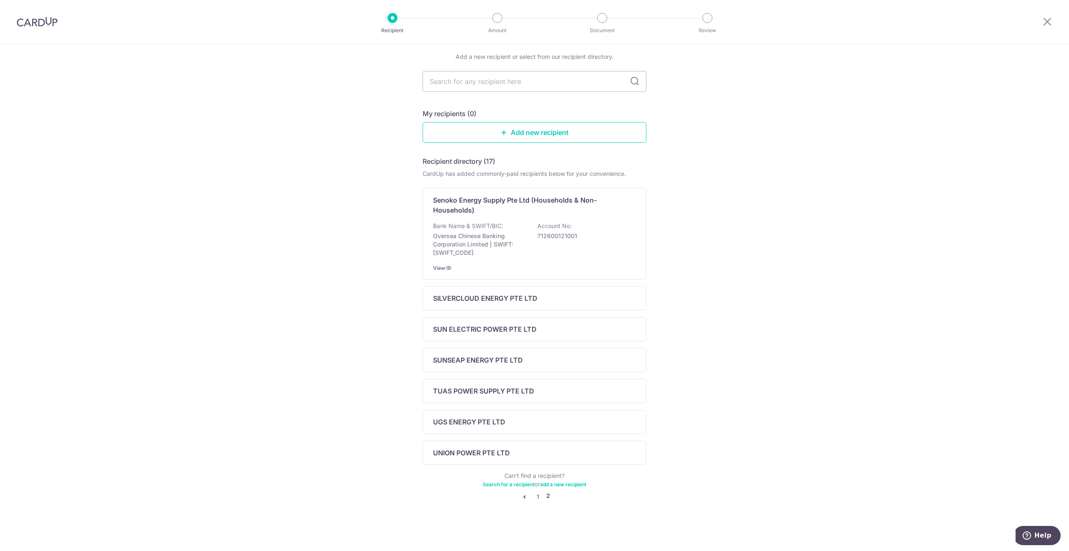
scroll to position [27, 0]
click at [510, 393] on p "TUAS POWER SUPPLY PTE LTD" at bounding box center [483, 394] width 101 height 10
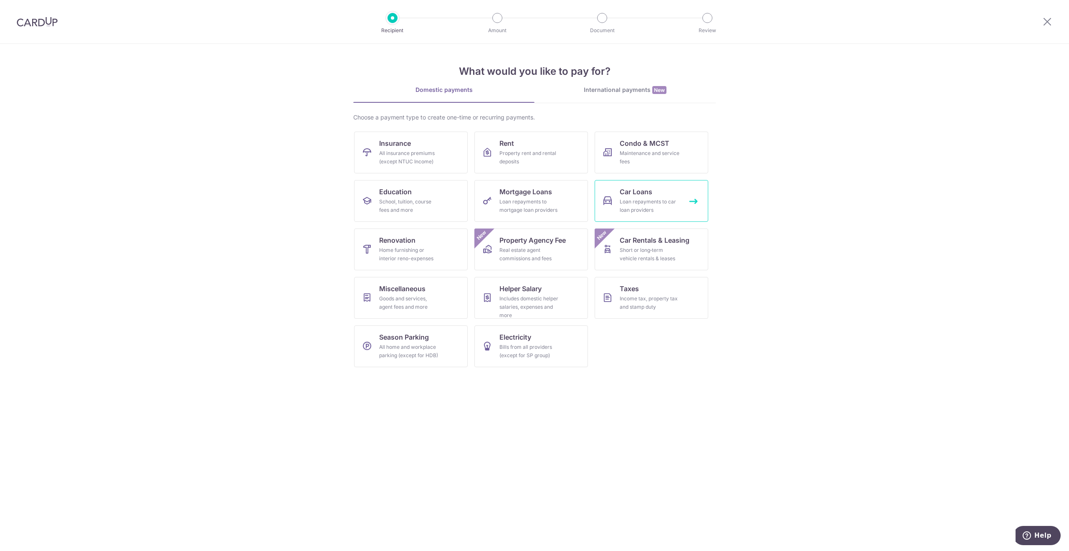
click at [630, 201] on div "Loan repayments to car loan providers" at bounding box center [650, 206] width 60 height 17
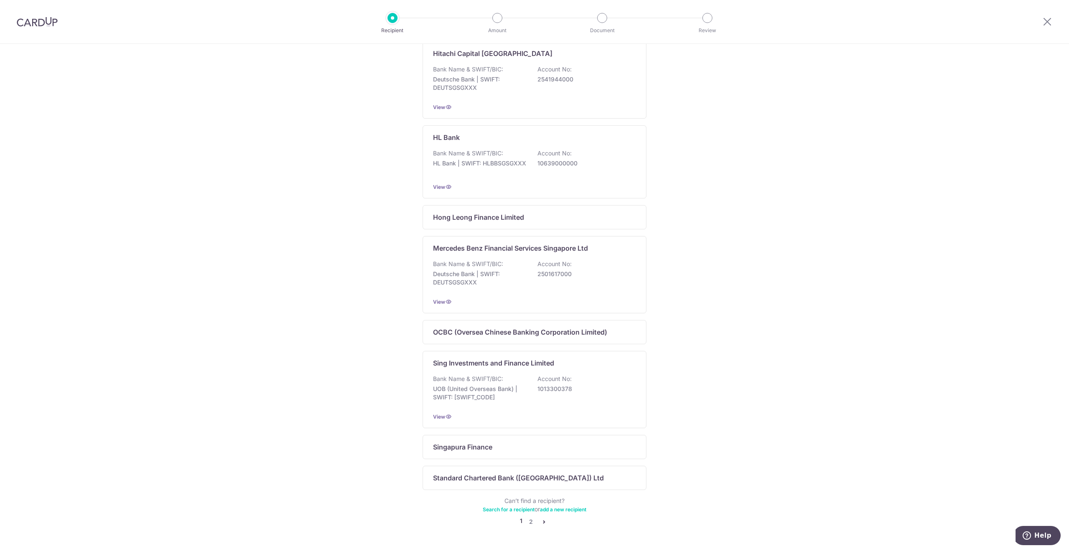
scroll to position [316, 0]
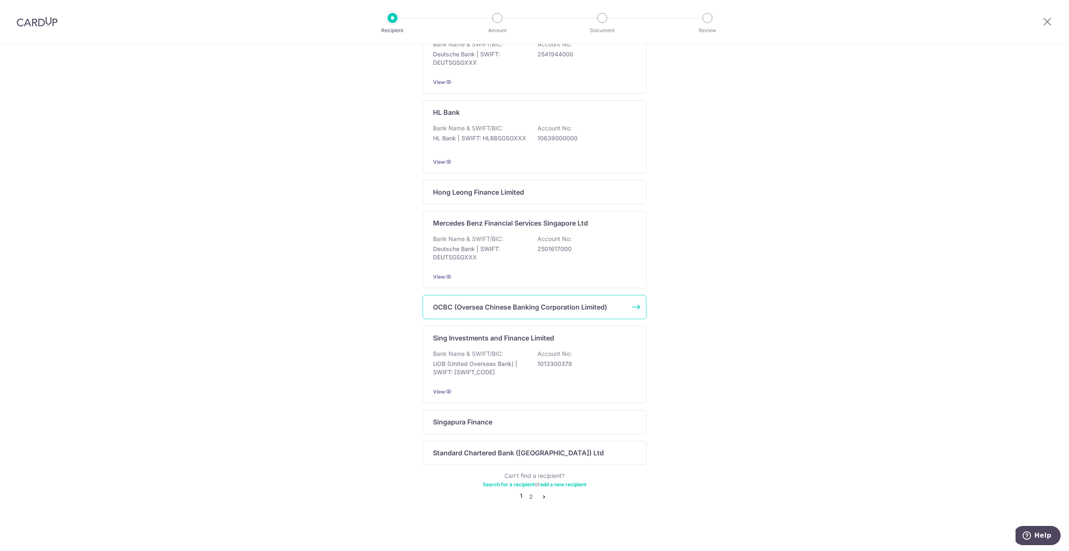
click at [591, 302] on div "OCBC (Oversea Chinese Banking Corporation Limited)" at bounding box center [535, 307] width 224 height 24
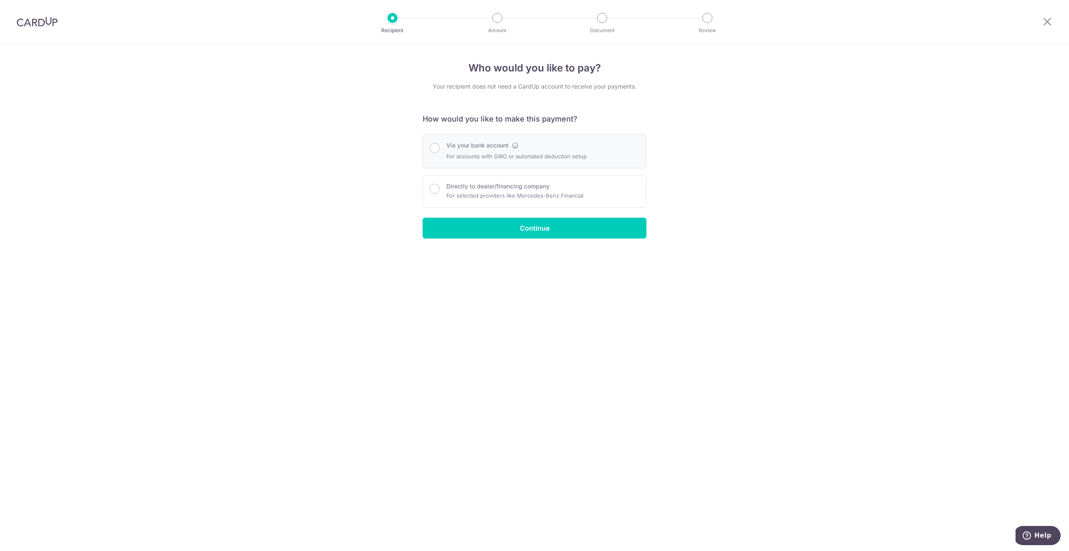
click at [452, 143] on label "Via your bank account" at bounding box center [478, 145] width 62 height 8
click at [440, 143] on input "Via your bank account" at bounding box center [435, 148] width 10 height 10
radio input "true"
